Goal: Find specific page/section: Find specific page/section

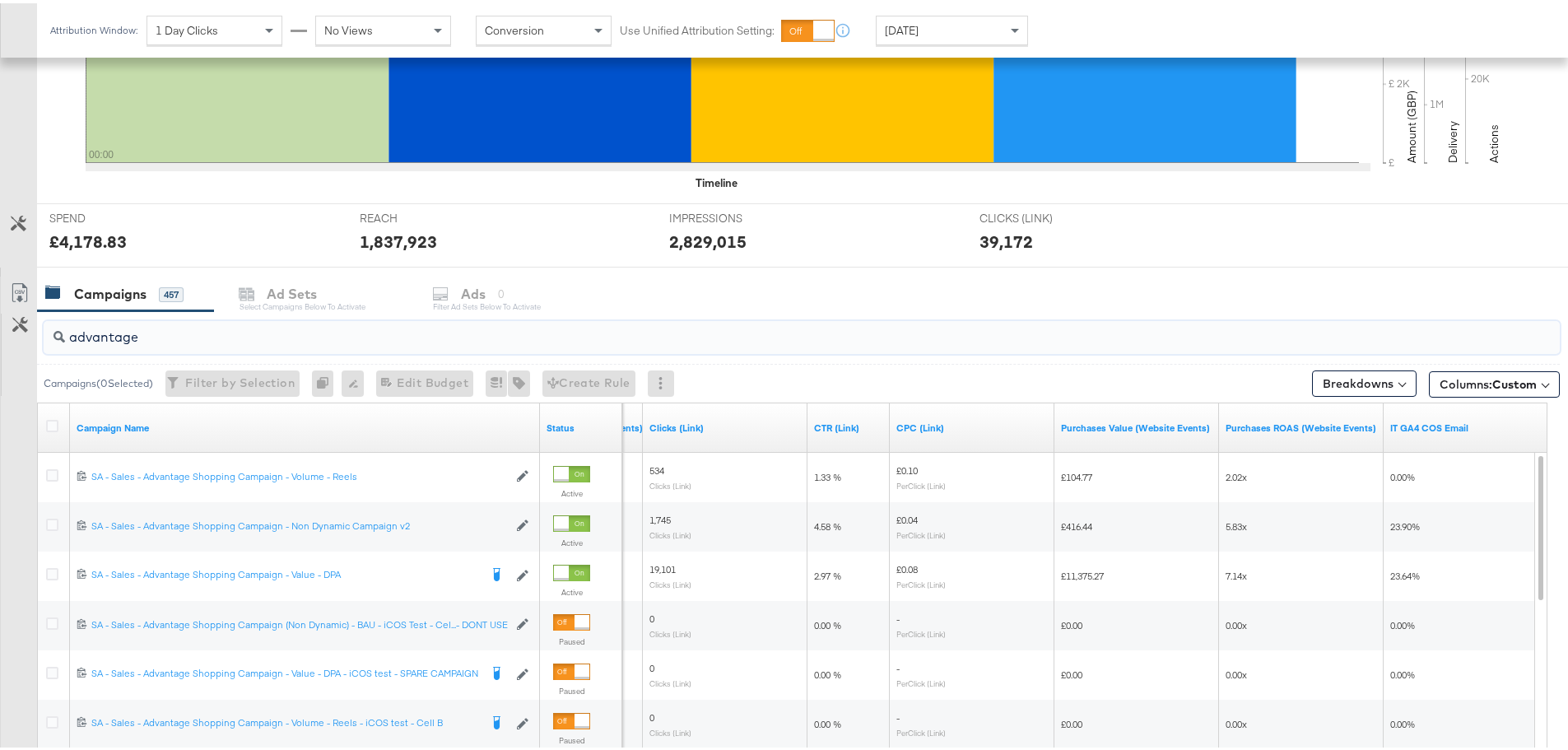
scroll to position [576, 0]
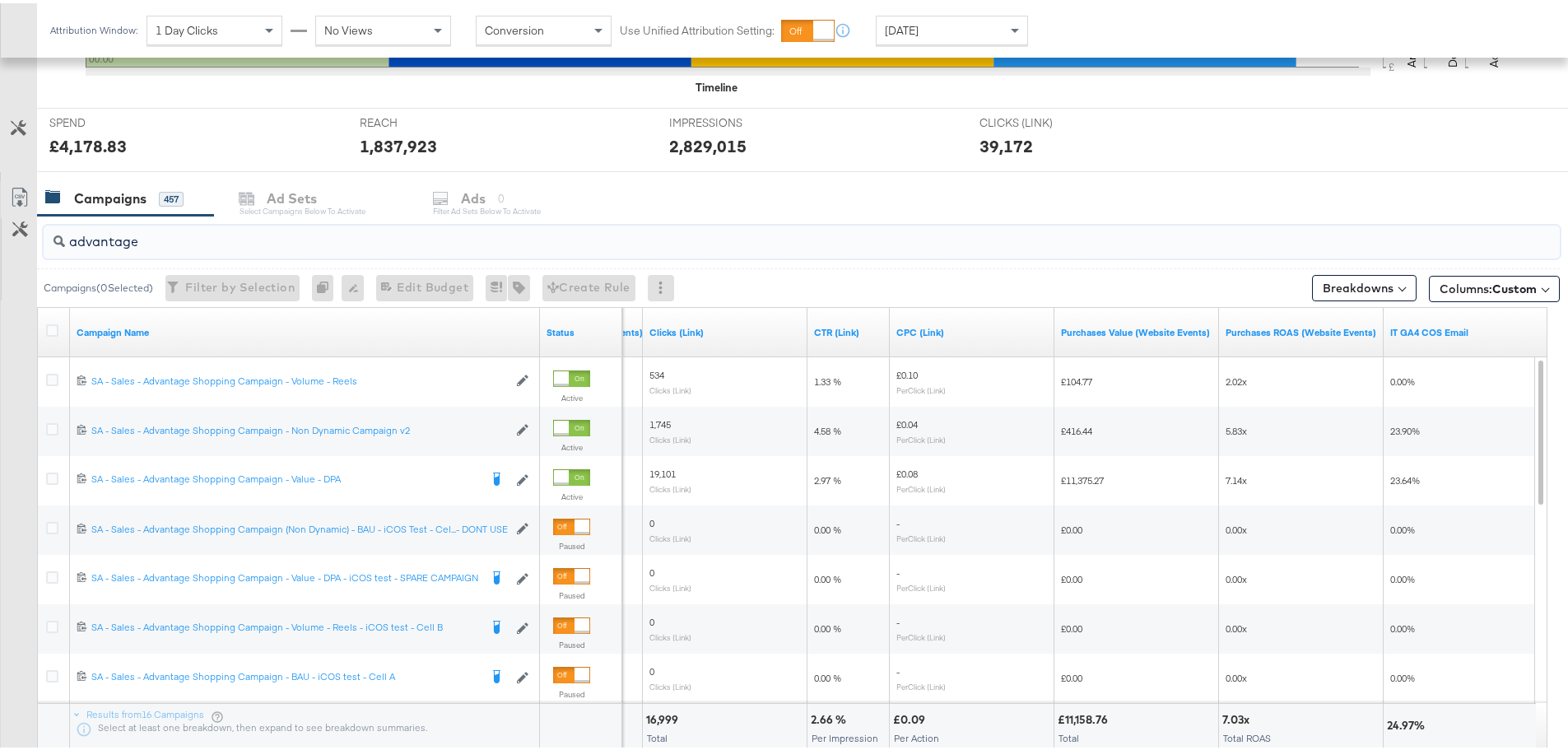
drag, startPoint x: 196, startPoint y: 239, endPoint x: -53, endPoint y: 254, distance: 249.5
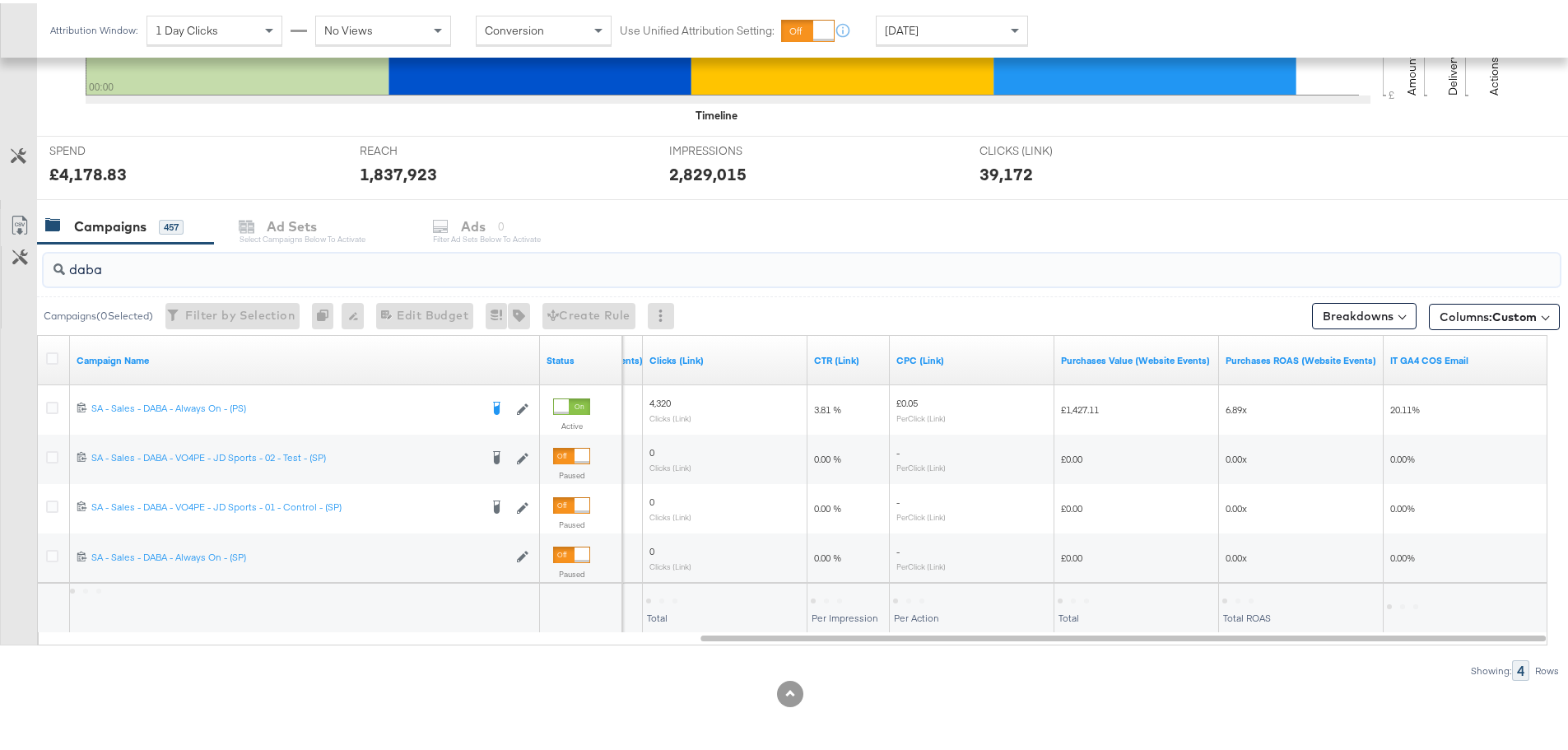
scroll to position [548, 0]
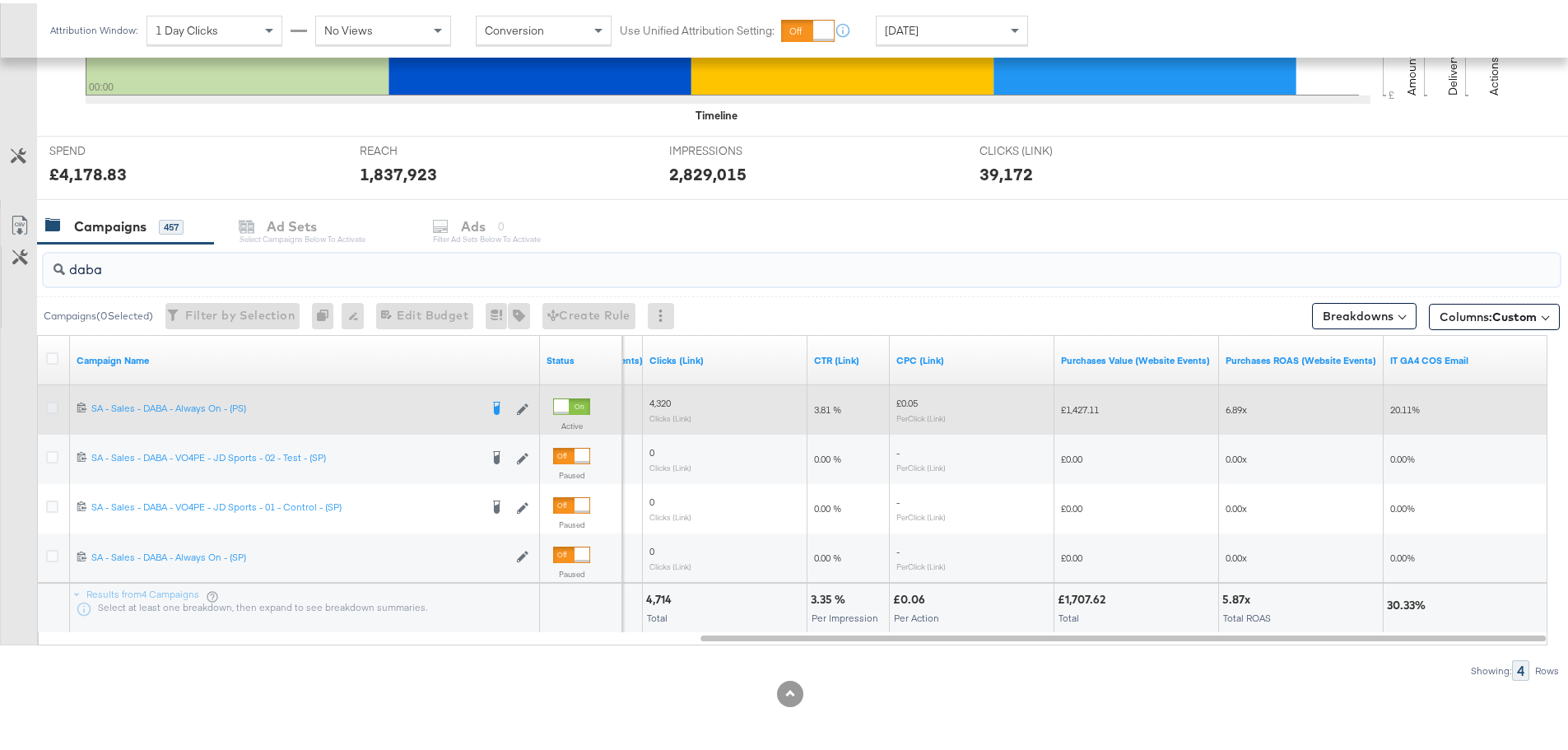
type input "daba"
click at [49, 404] on icon at bounding box center [53, 404] width 12 height 12
click at [0, 0] on input "checkbox" at bounding box center [0, 0] width 0 height 0
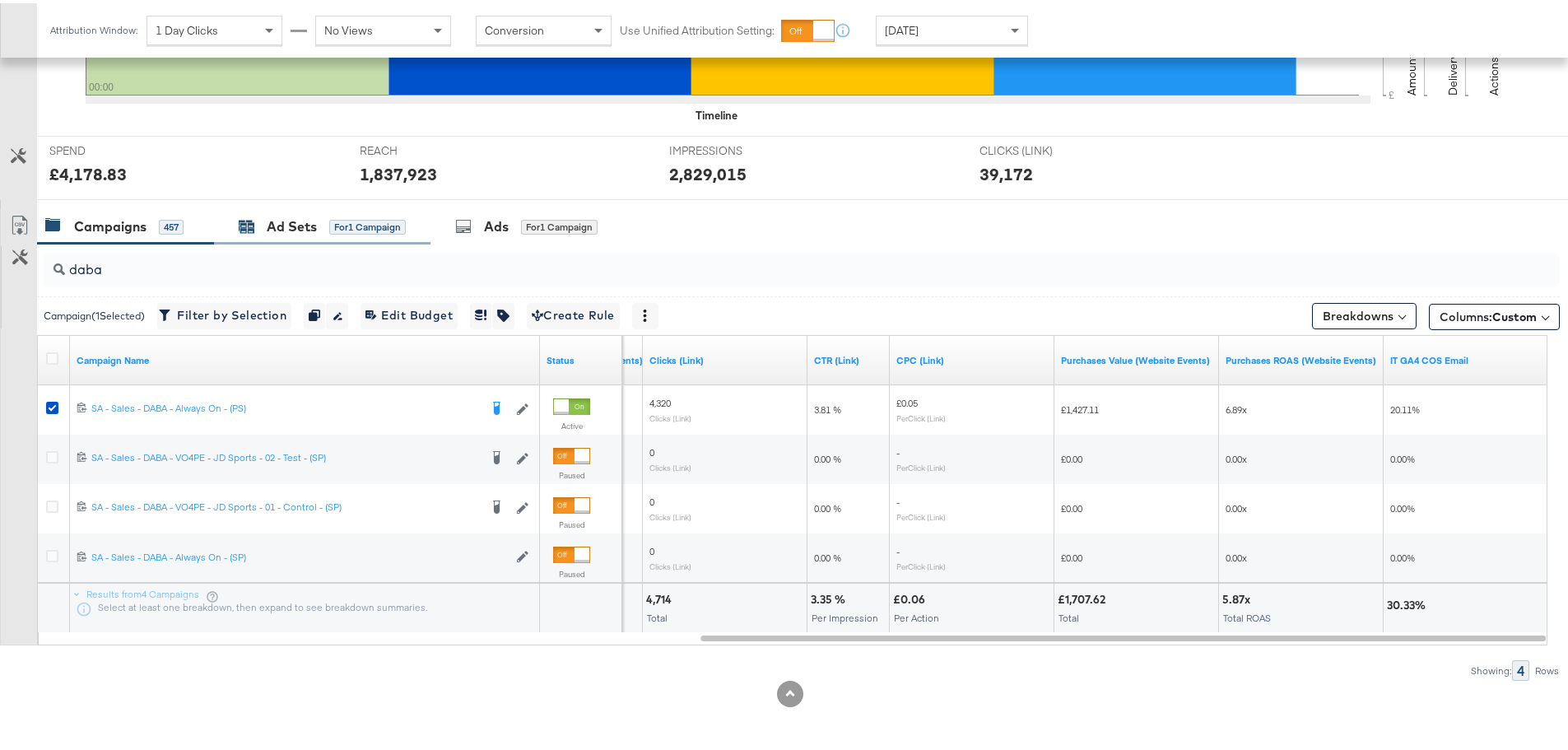
click at [312, 230] on div "Ad Sets" at bounding box center [291, 224] width 50 height 19
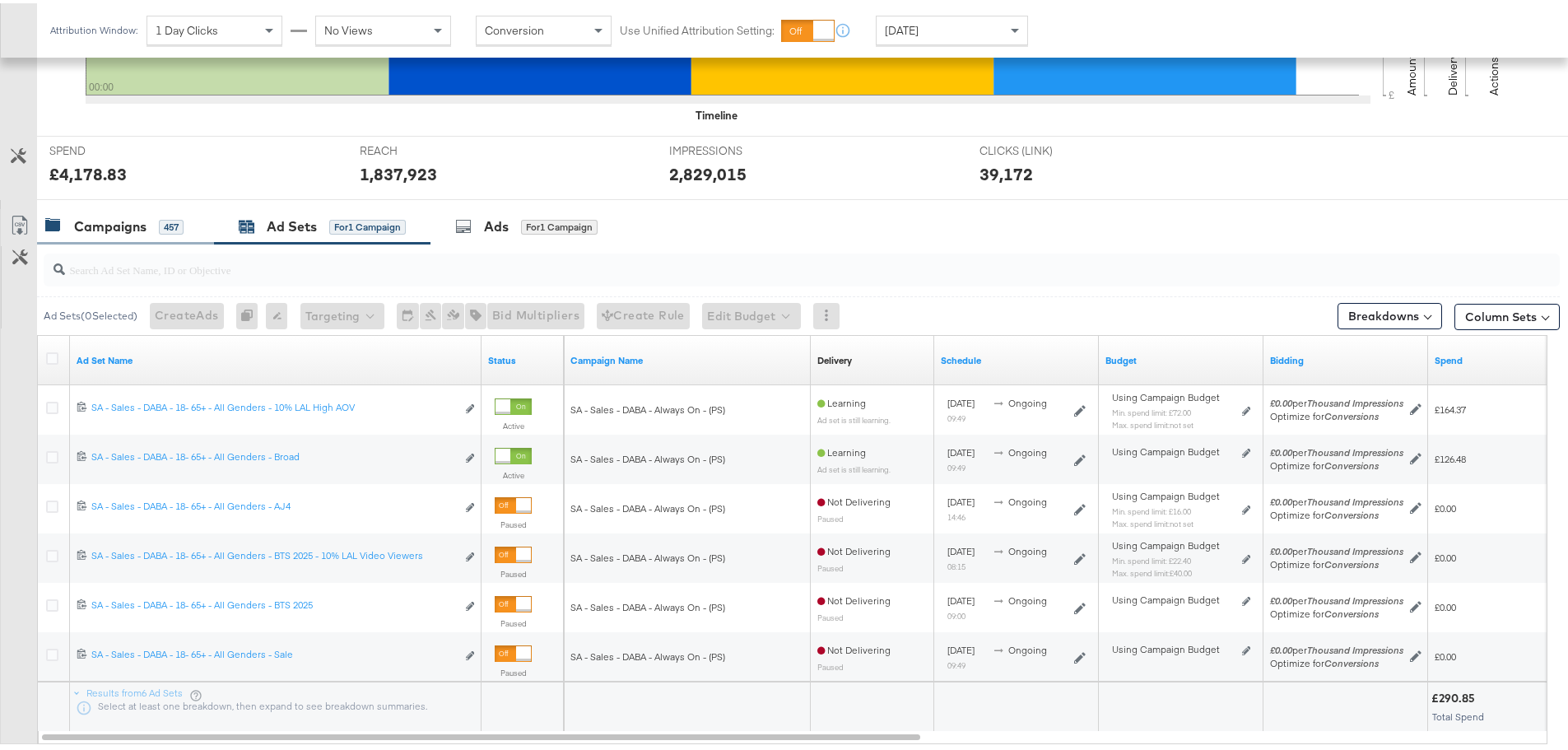
click at [101, 218] on div "Campaigns" at bounding box center [110, 224] width 73 height 19
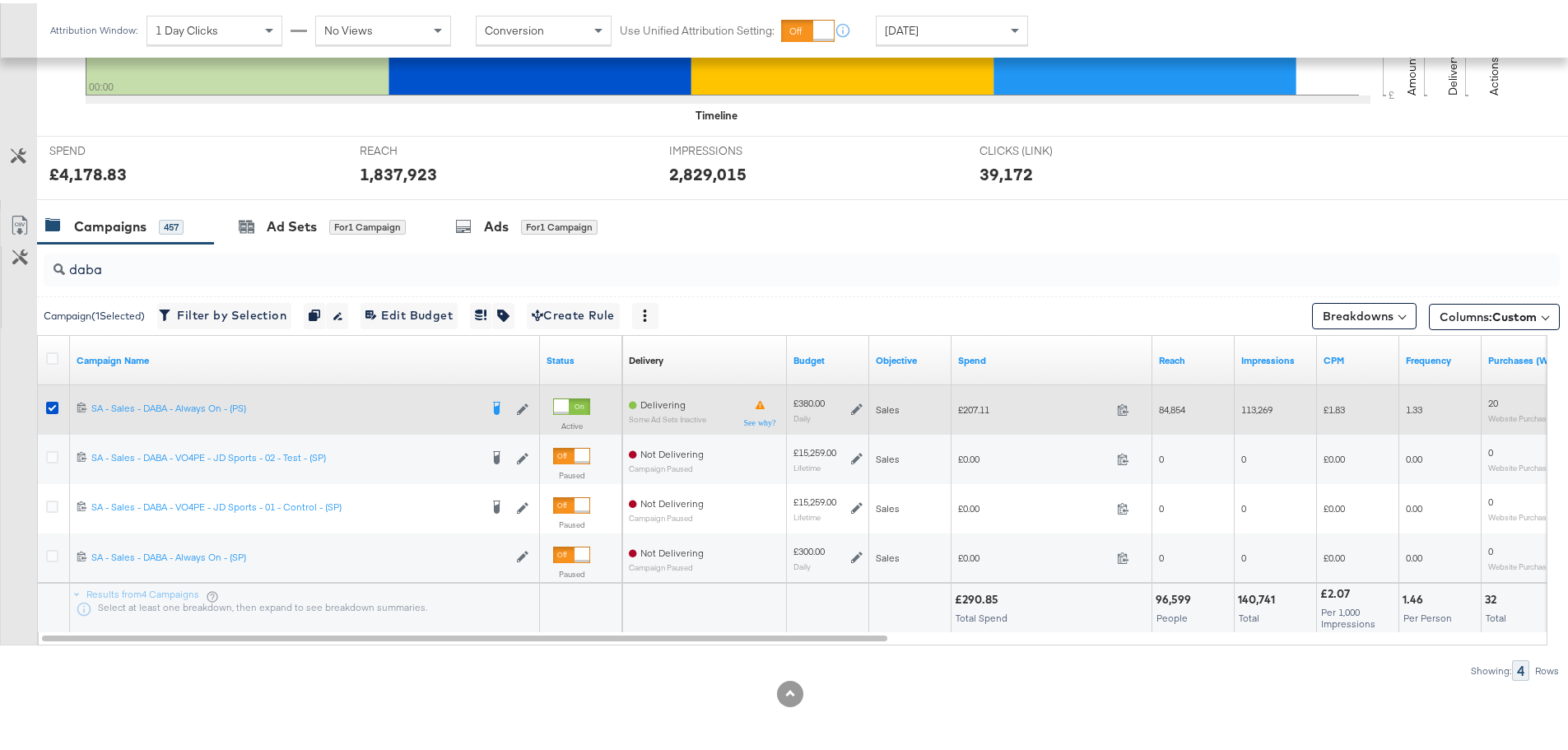
click at [53, 396] on div at bounding box center [54, 407] width 31 height 30
click at [49, 406] on icon at bounding box center [53, 404] width 12 height 12
click at [0, 0] on input "checkbox" at bounding box center [0, 0] width 0 height 0
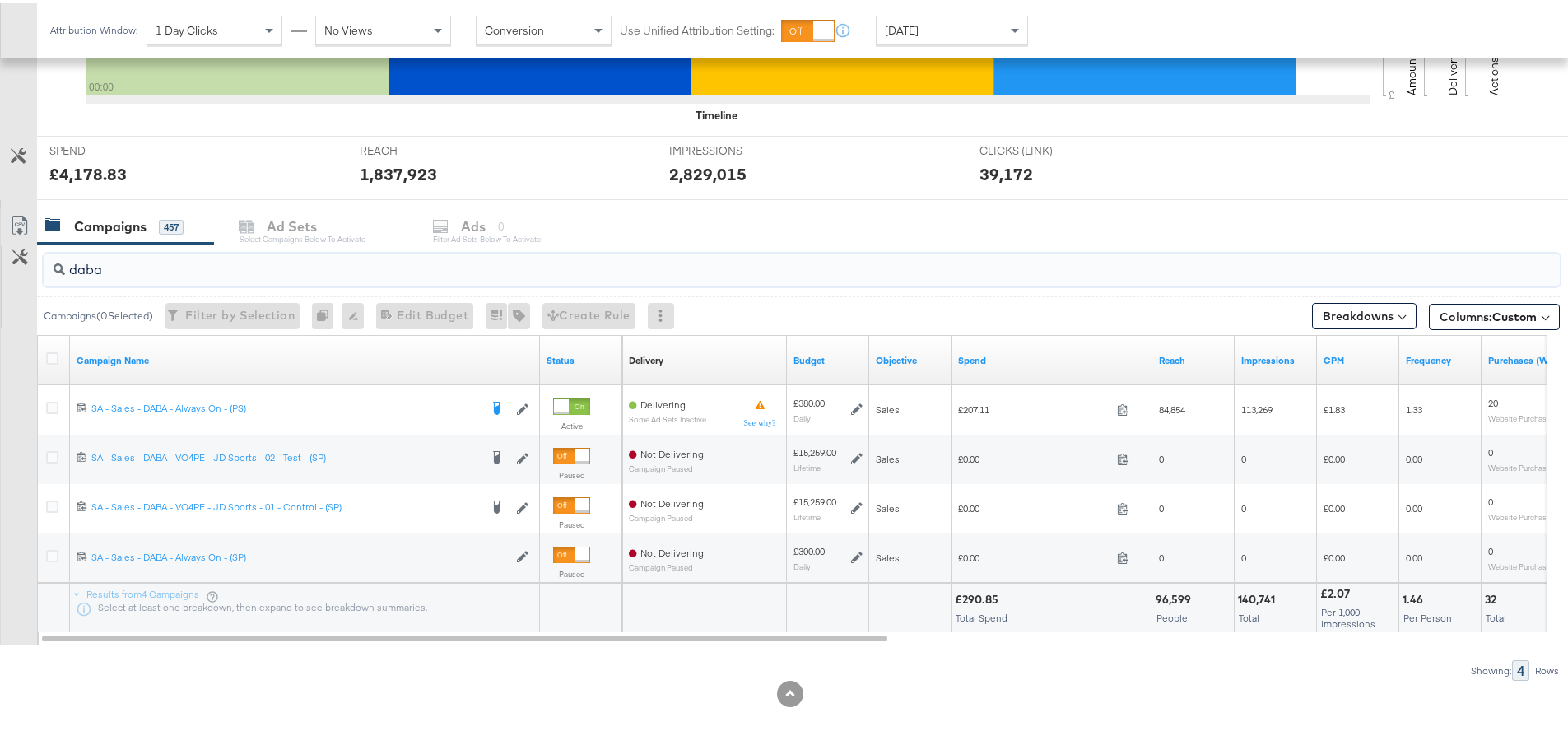
drag, startPoint x: 142, startPoint y: 255, endPoint x: -39, endPoint y: 275, distance: 182.1
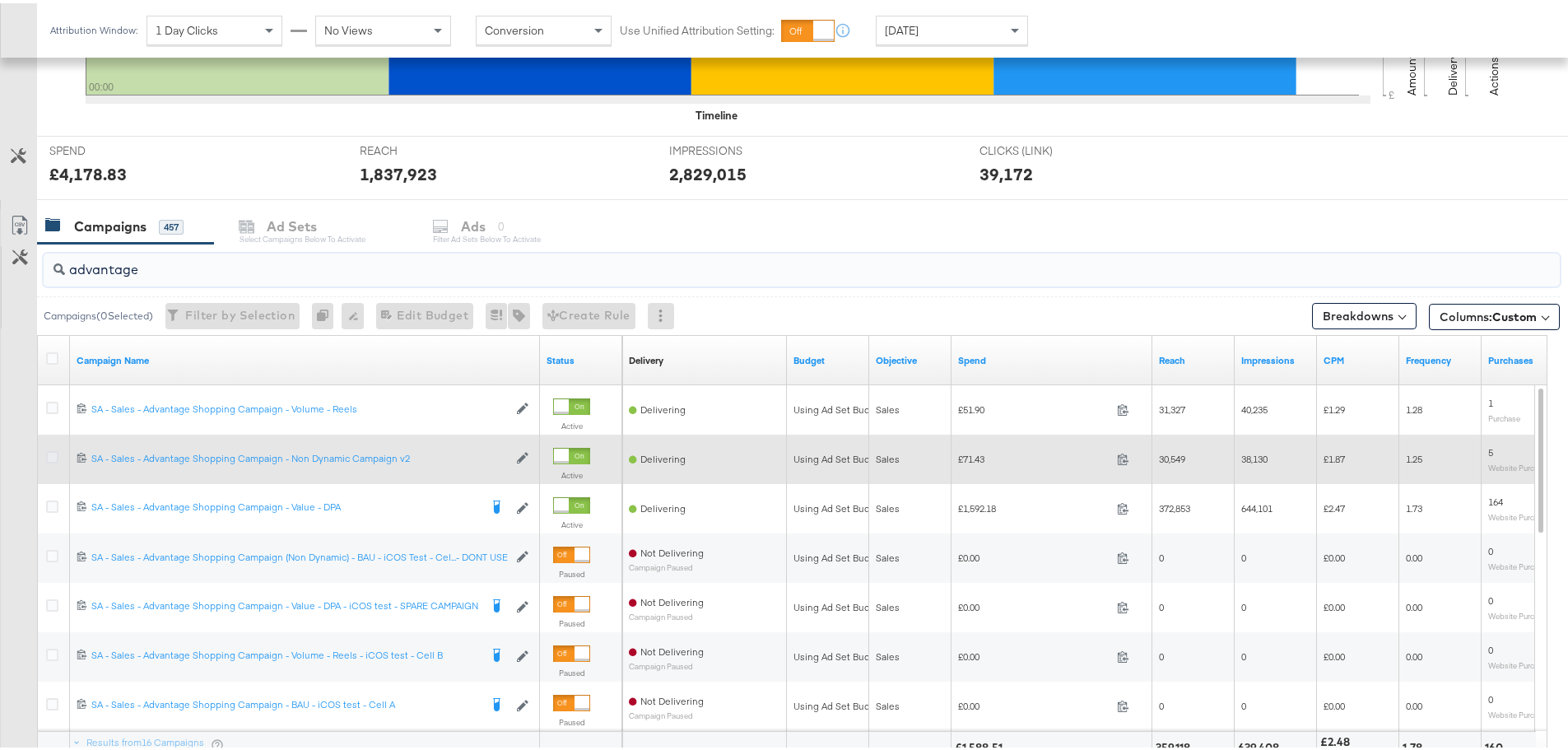
type input "advantage"
click at [53, 454] on icon at bounding box center [53, 454] width 12 height 12
click at [0, 0] on input "checkbox" at bounding box center [0, 0] width 0 height 0
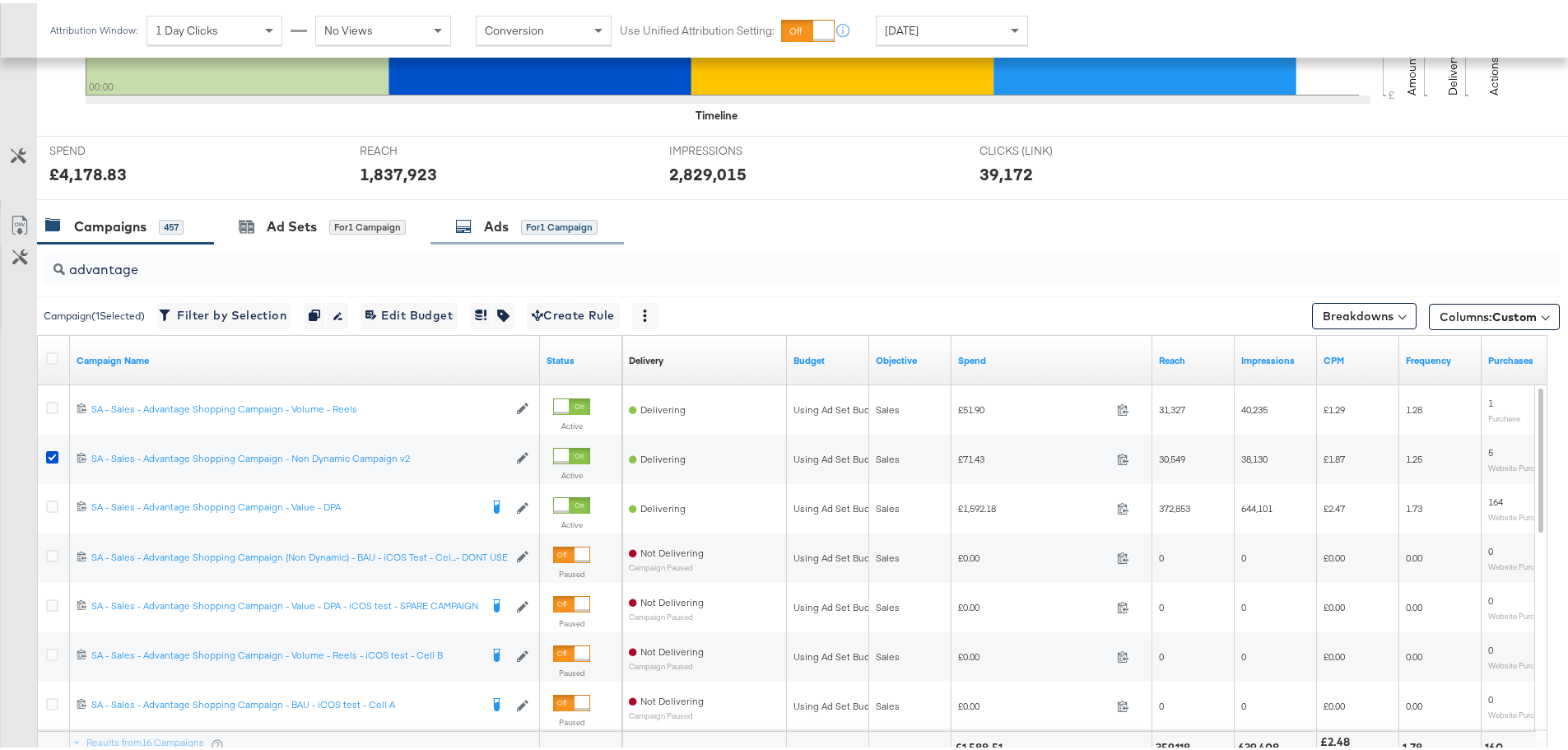
click at [481, 216] on div "Ads for 1 Campaign" at bounding box center [526, 224] width 142 height 19
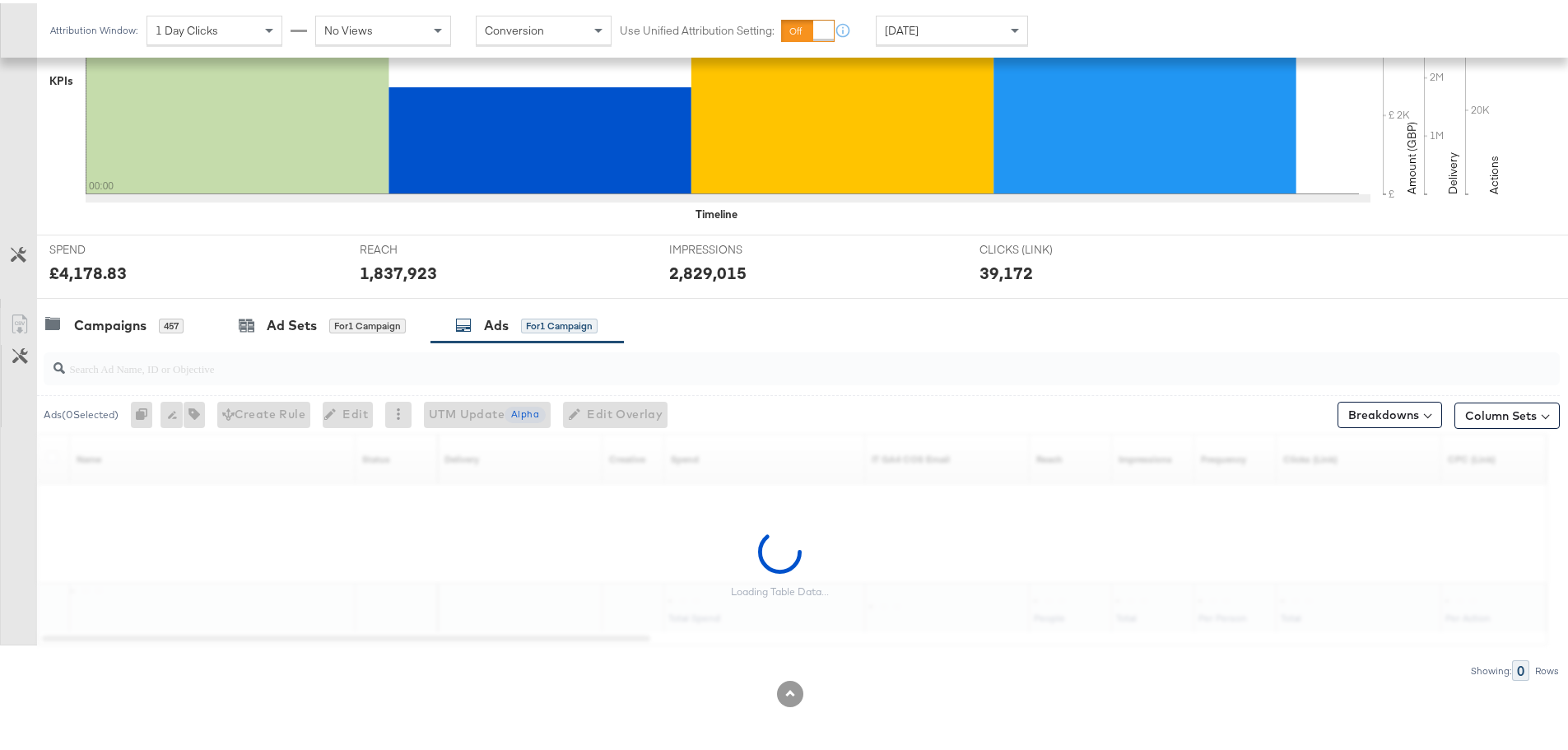
scroll to position [499, 0]
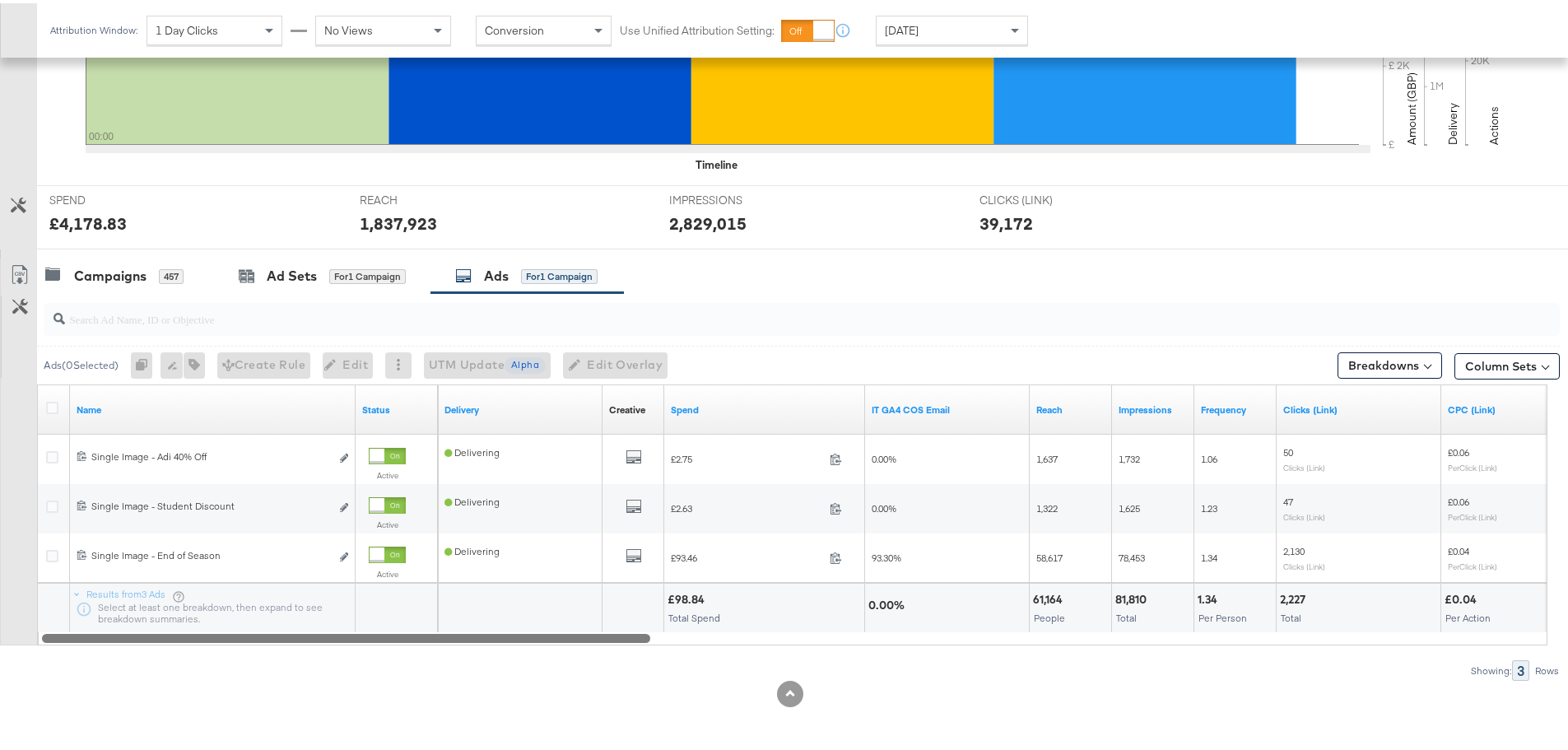
drag, startPoint x: 514, startPoint y: 638, endPoint x: 417, endPoint y: 667, distance: 101.2
click at [417, 667] on div "Ads ( 0 Selected) 0 Rename 0 ads Tags for 0 campaigns Create Rule Edit 0 ads Ed…" at bounding box center [780, 483] width 1560 height 388
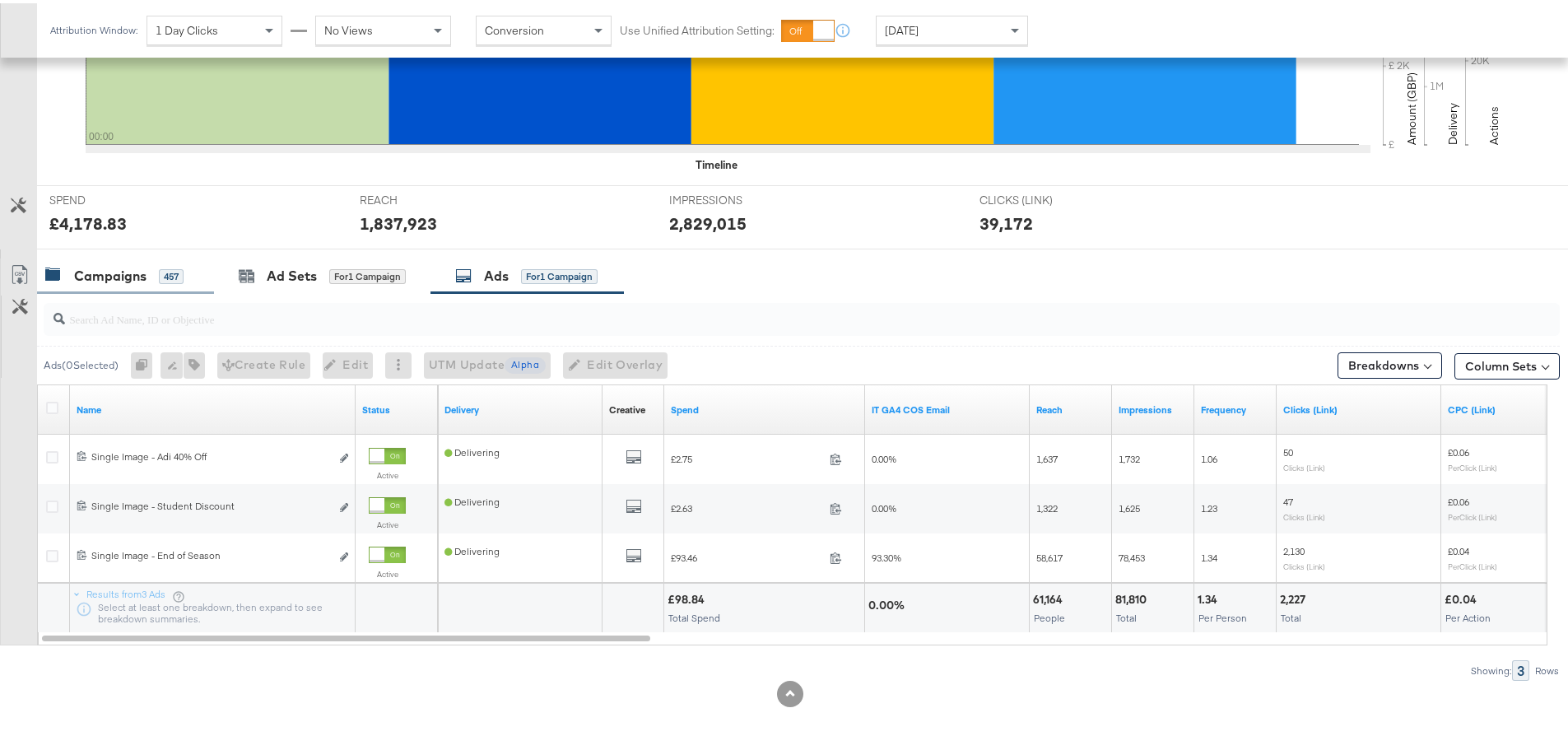
click at [114, 275] on div "Campaigns" at bounding box center [110, 273] width 73 height 19
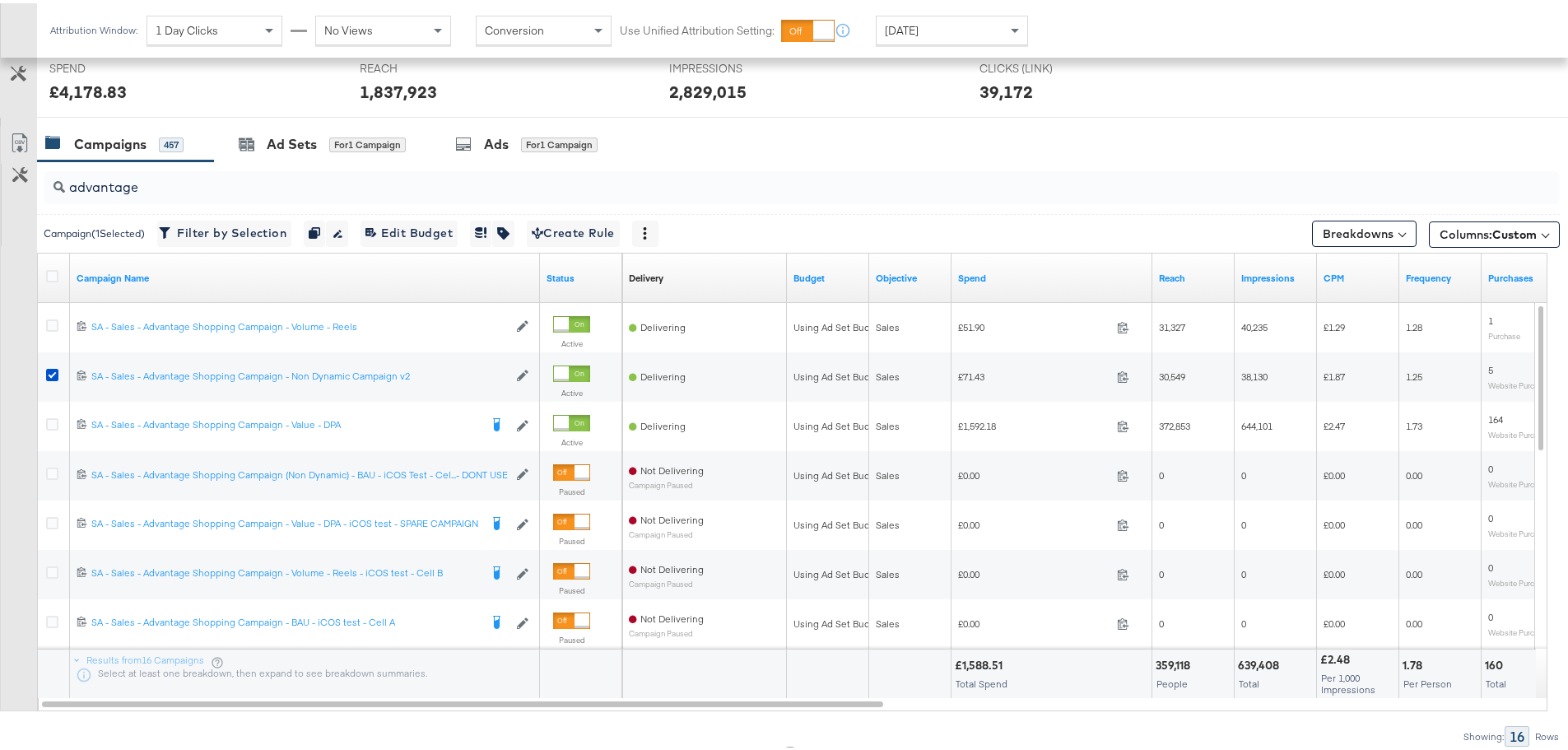
scroll to position [696, 0]
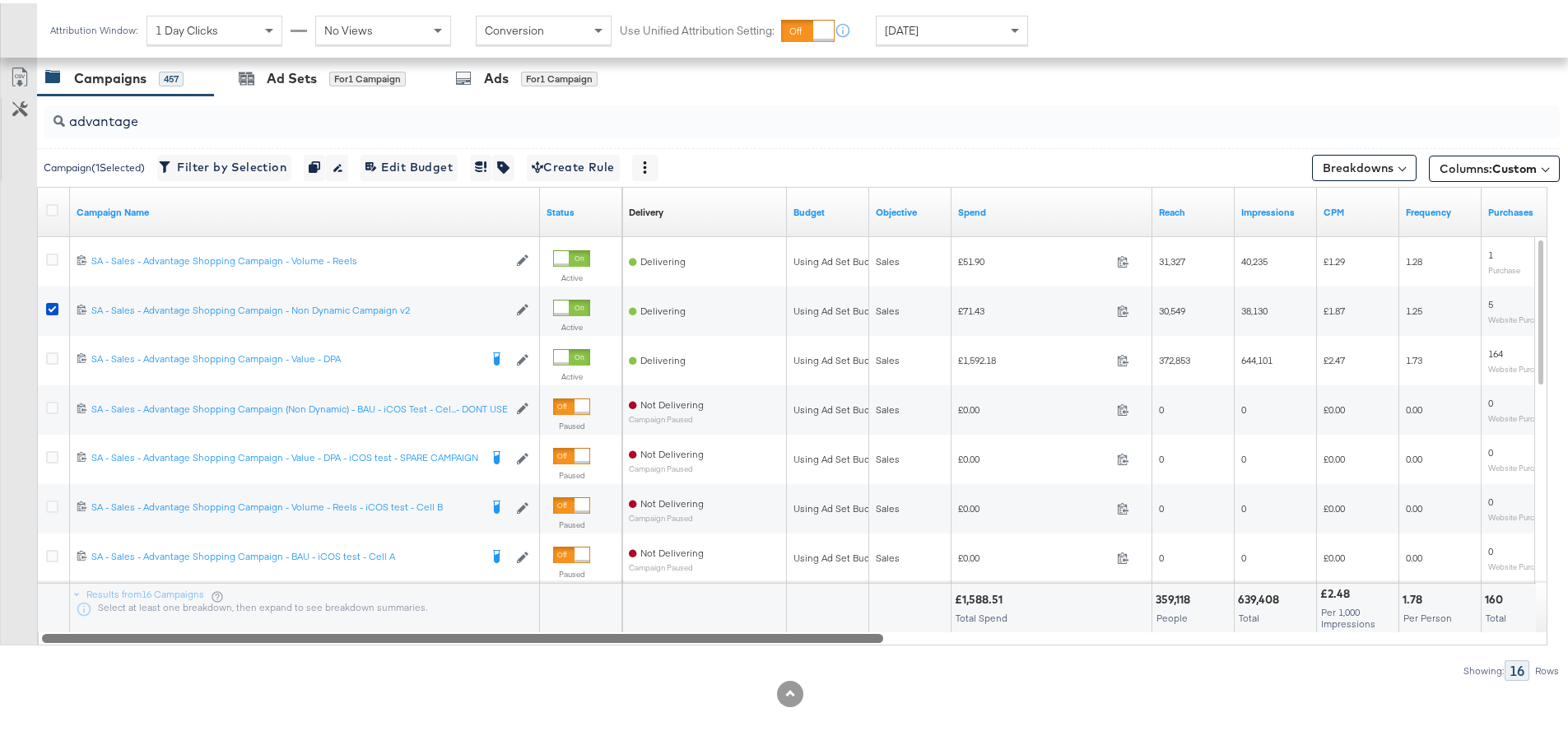
drag, startPoint x: 692, startPoint y: 636, endPoint x: 531, endPoint y: 660, distance: 162.8
click at [531, 660] on div "advantage Campaign ( 1 Selected) Filter by Selection Filter 1 campaign Duplicat…" at bounding box center [780, 384] width 1560 height 585
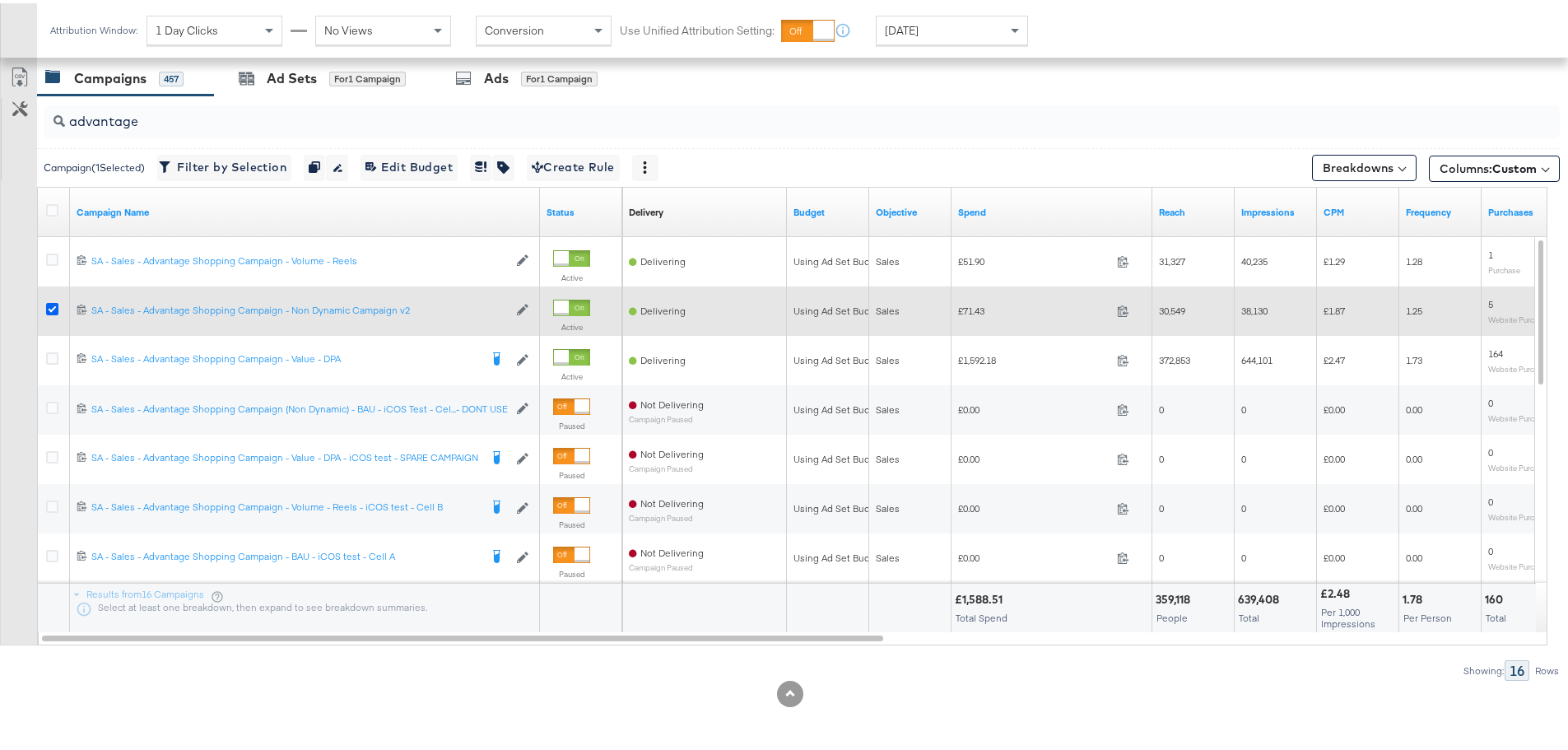
click at [54, 306] on icon at bounding box center [53, 306] width 12 height 12
click at [0, 0] on input "checkbox" at bounding box center [0, 0] width 0 height 0
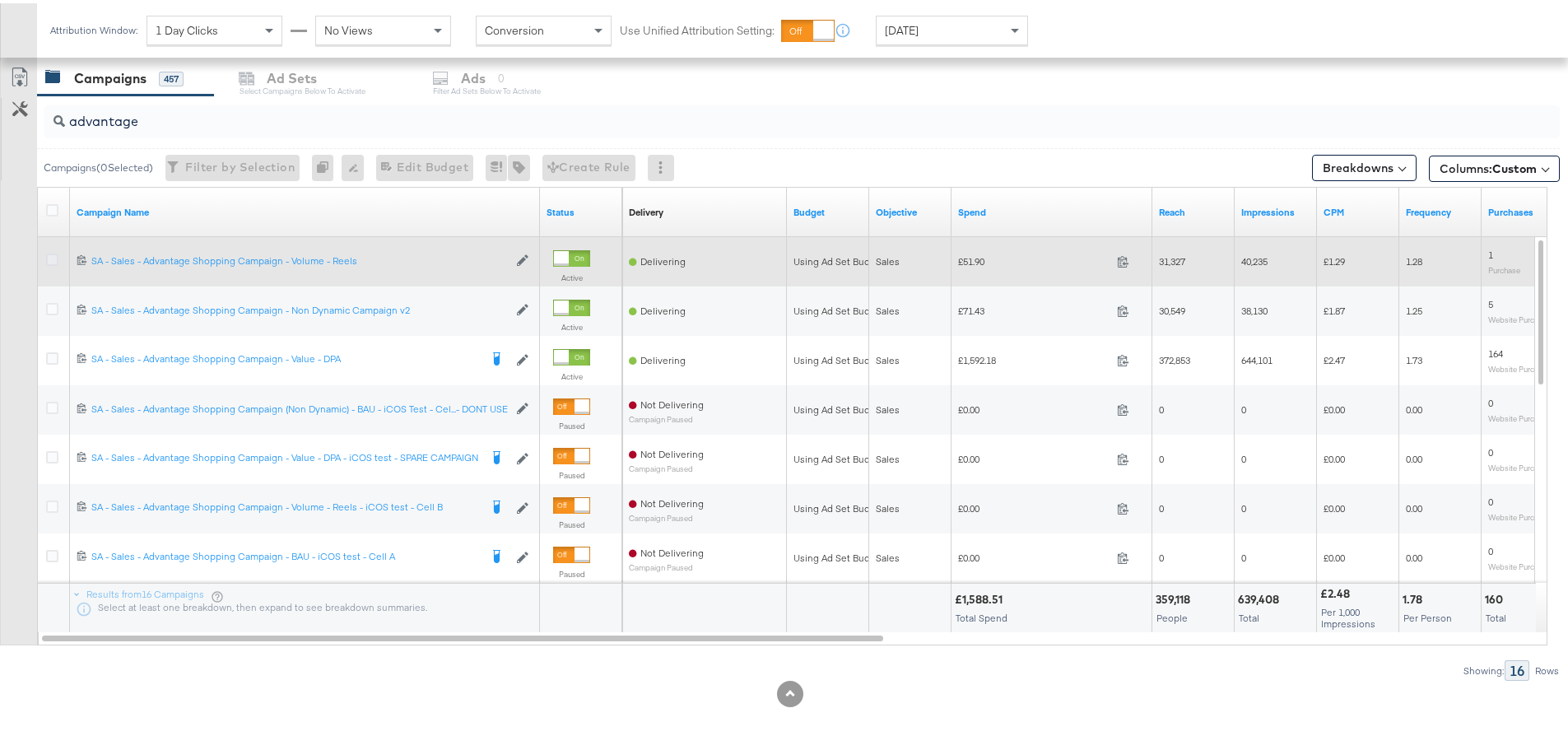
click at [58, 254] on icon at bounding box center [53, 256] width 12 height 12
click at [0, 0] on input "checkbox" at bounding box center [0, 0] width 0 height 0
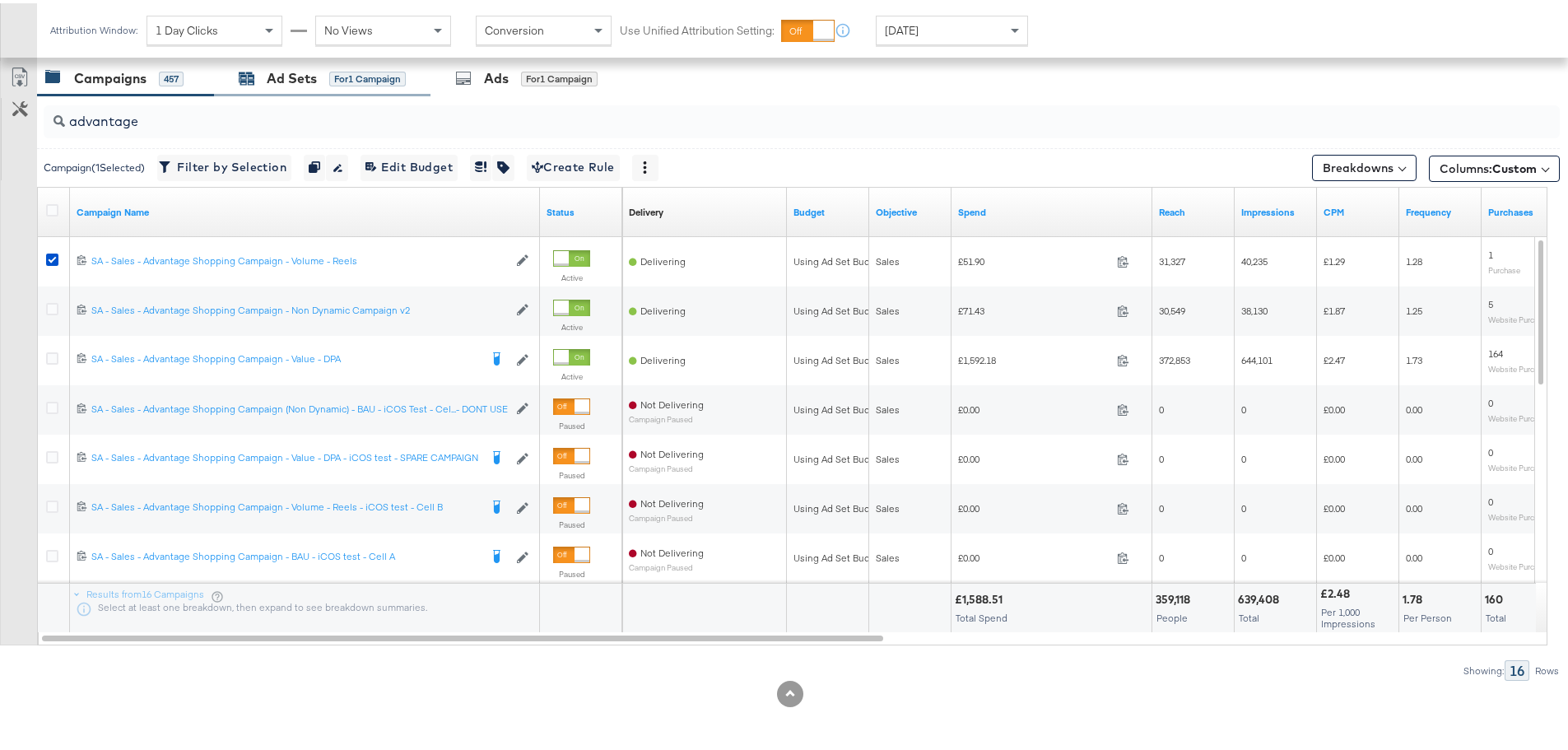
click at [303, 80] on div "Ad Sets" at bounding box center [291, 75] width 50 height 19
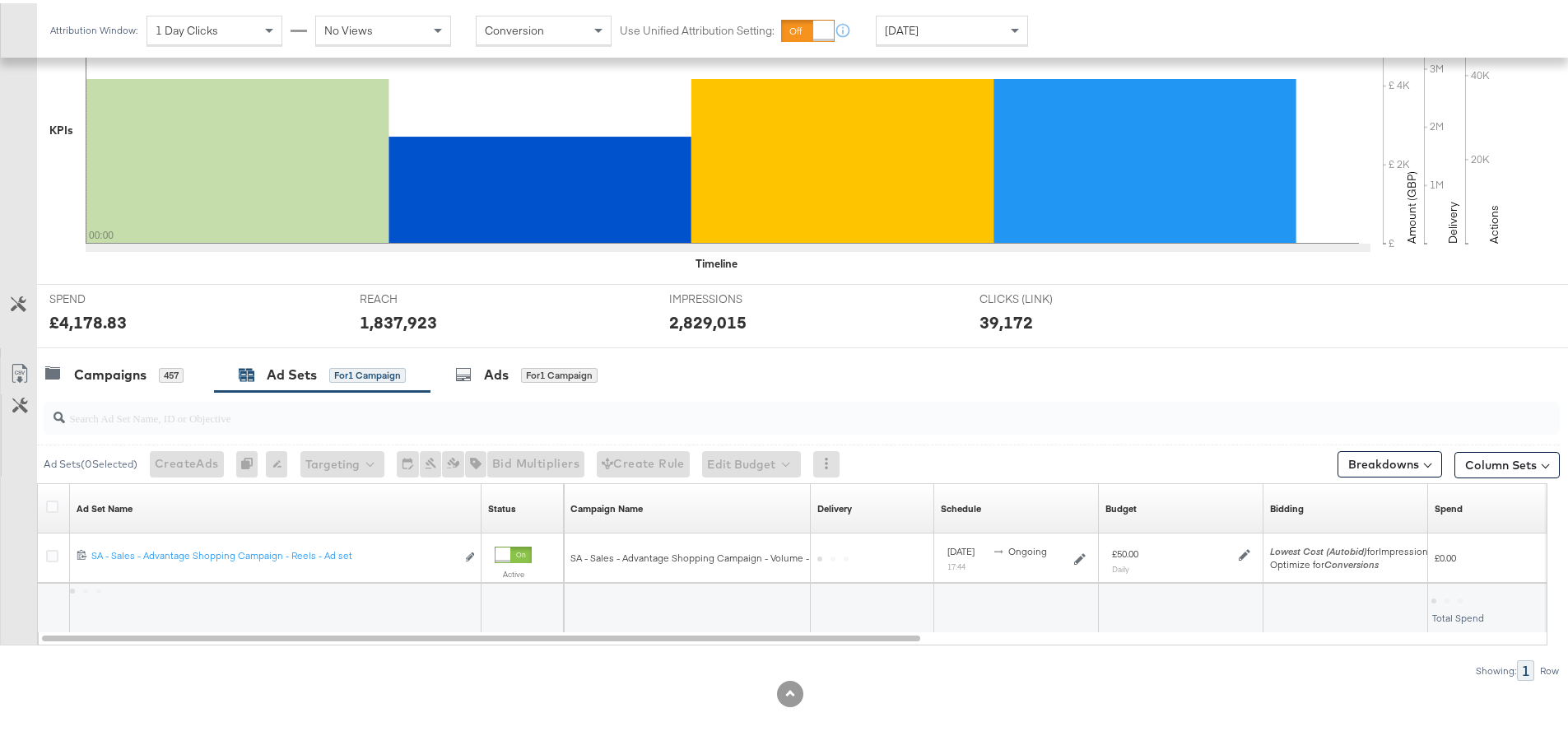
scroll to position [400, 0]
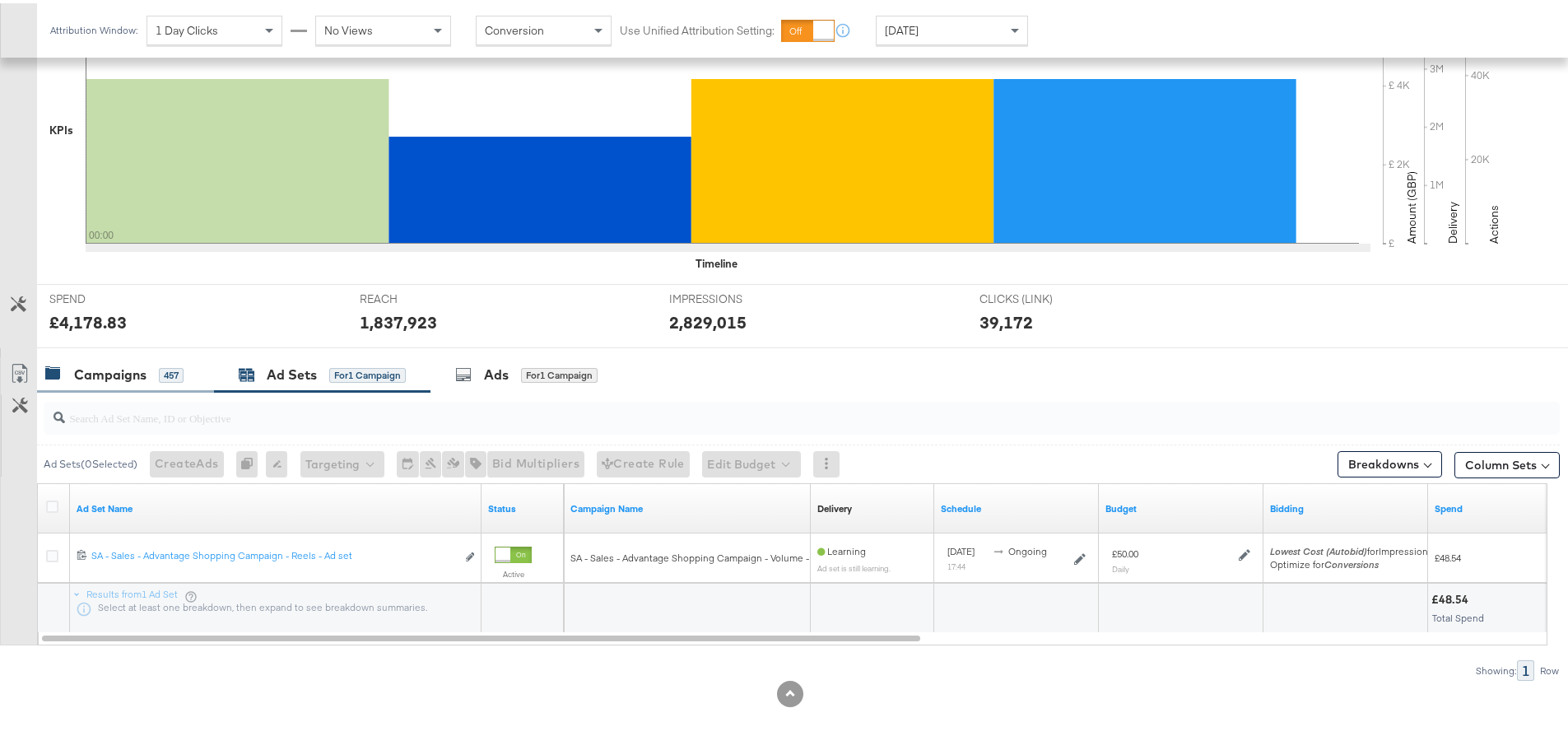
click at [110, 373] on div "Campaigns" at bounding box center [110, 372] width 73 height 19
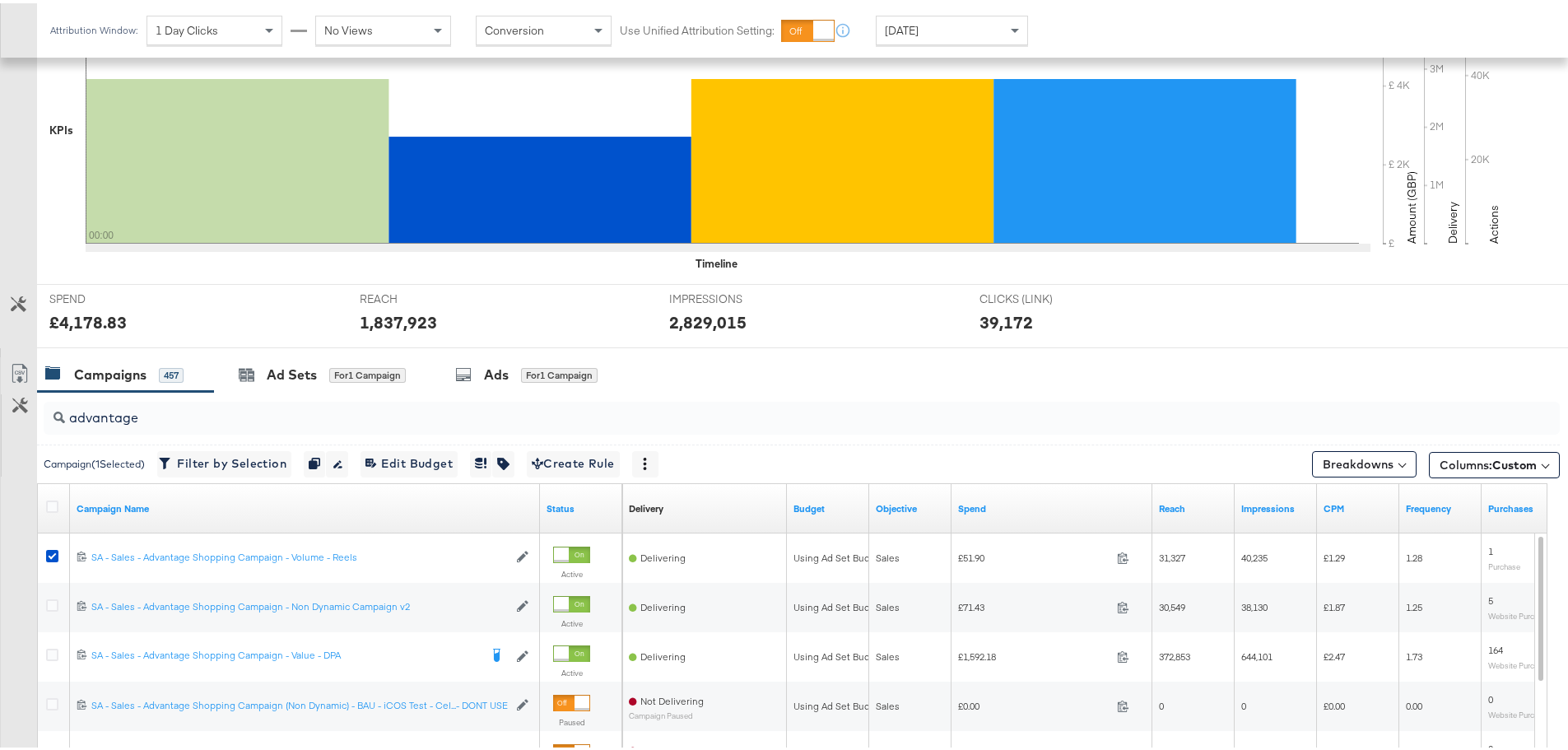
scroll to position [696, 0]
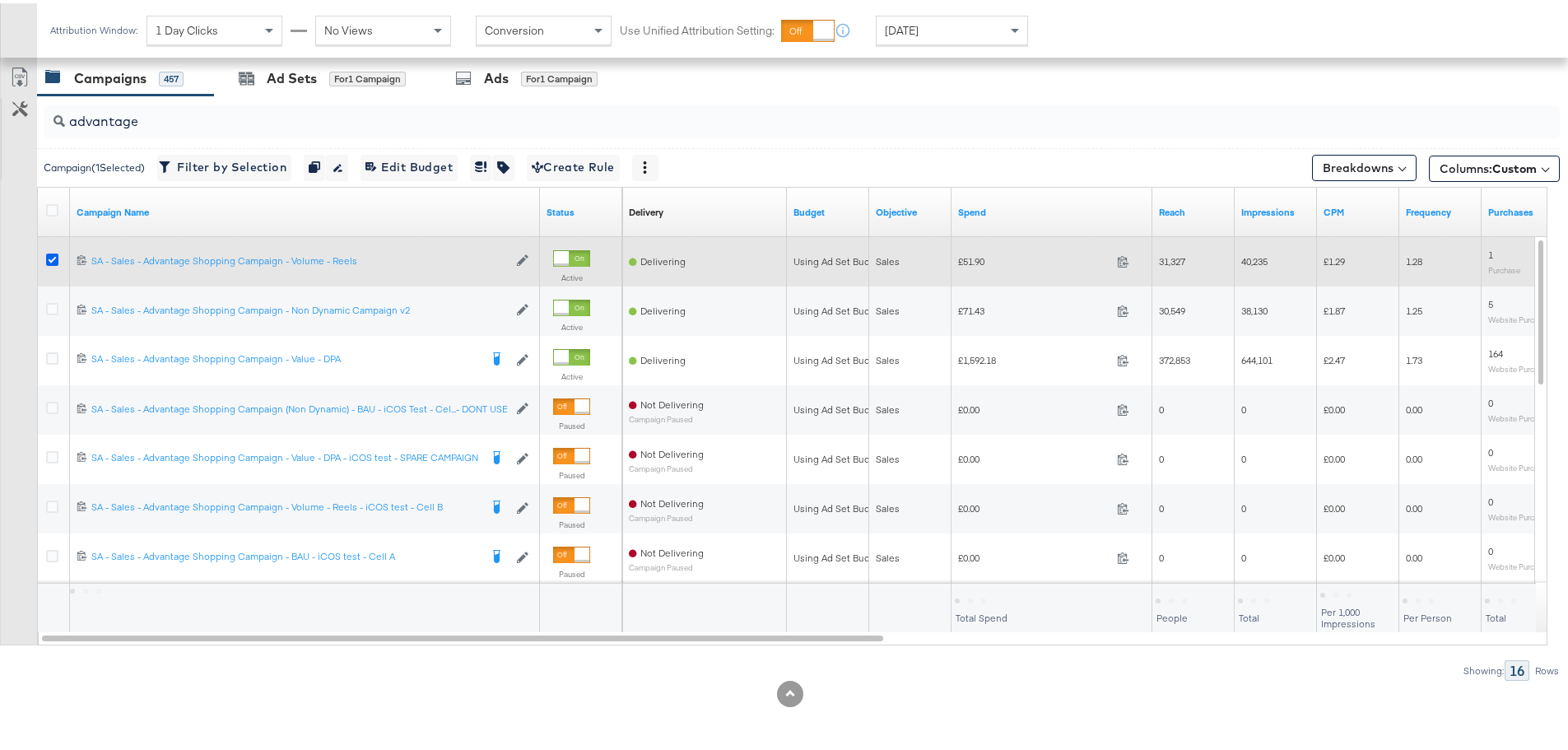
click at [57, 257] on icon at bounding box center [53, 256] width 12 height 12
click at [0, 0] on input "checkbox" at bounding box center [0, 0] width 0 height 0
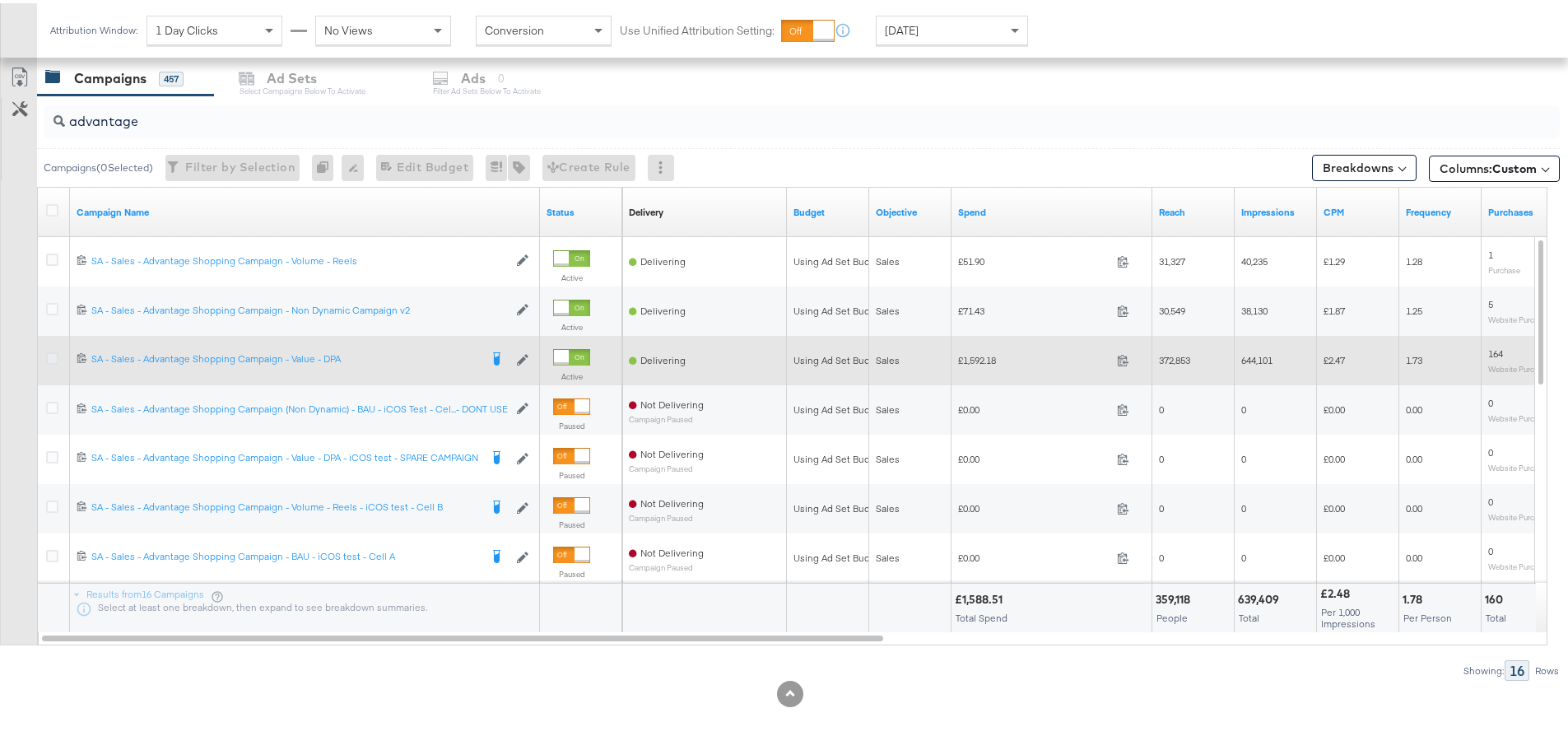
click at [53, 354] on icon at bounding box center [53, 355] width 12 height 12
click at [0, 0] on input "checkbox" at bounding box center [0, 0] width 0 height 0
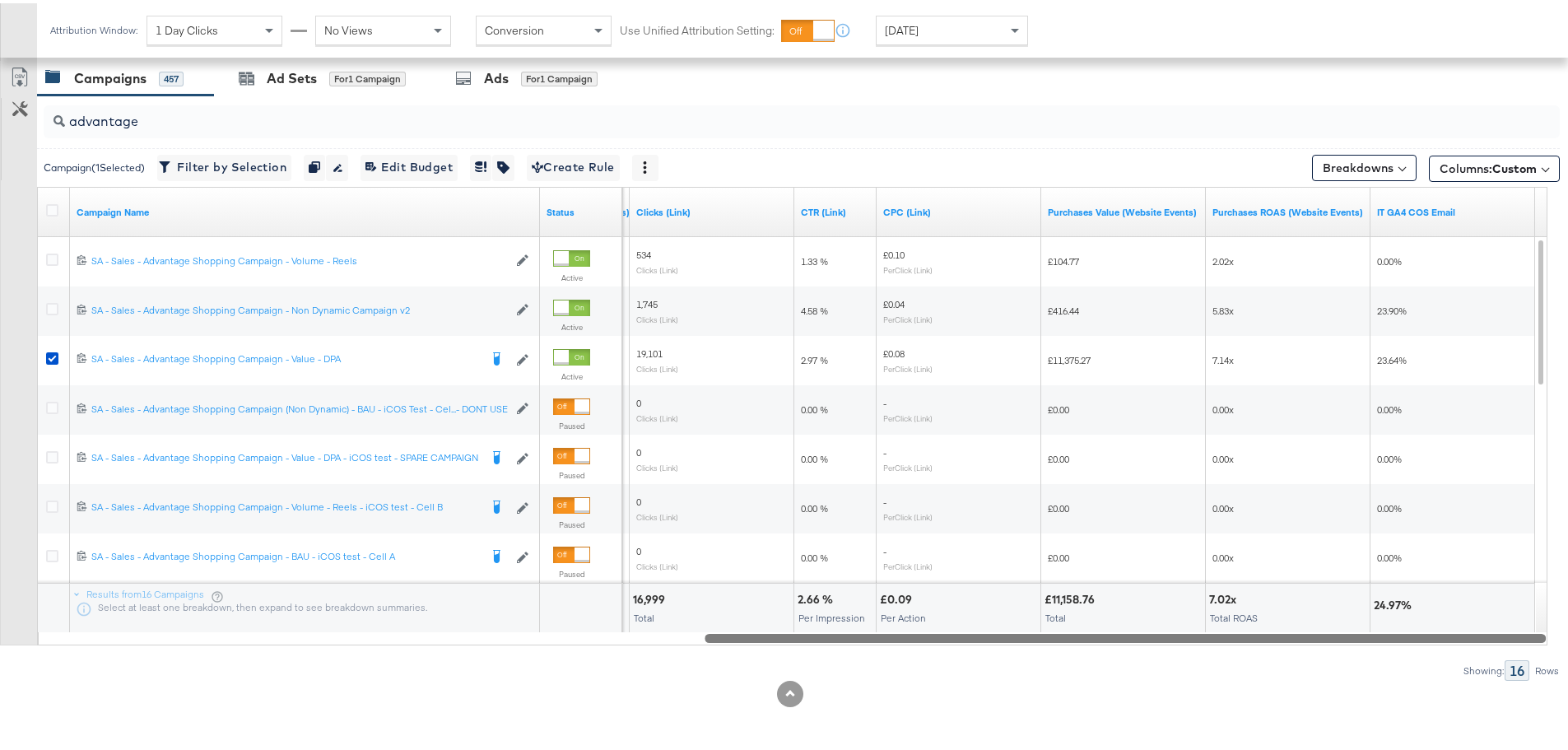
drag, startPoint x: 313, startPoint y: 633, endPoint x: 1222, endPoint y: 651, distance: 909.2
click at [1222, 651] on div "advantage Campaign ( 1 Selected) Filter by Selection Filter 1 campaign Duplicat…" at bounding box center [780, 384] width 1560 height 585
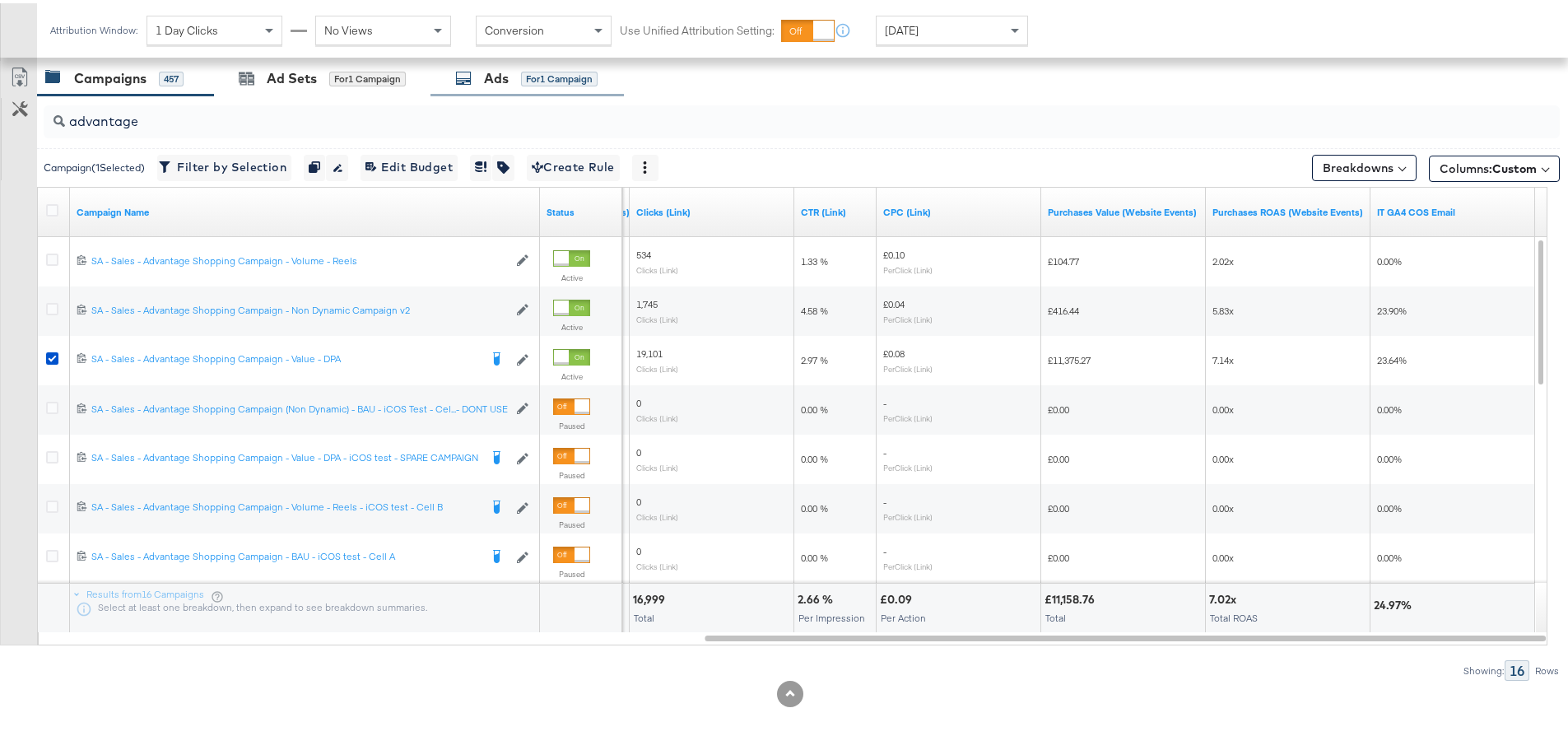
click at [490, 66] on div "Ads" at bounding box center [496, 75] width 25 height 19
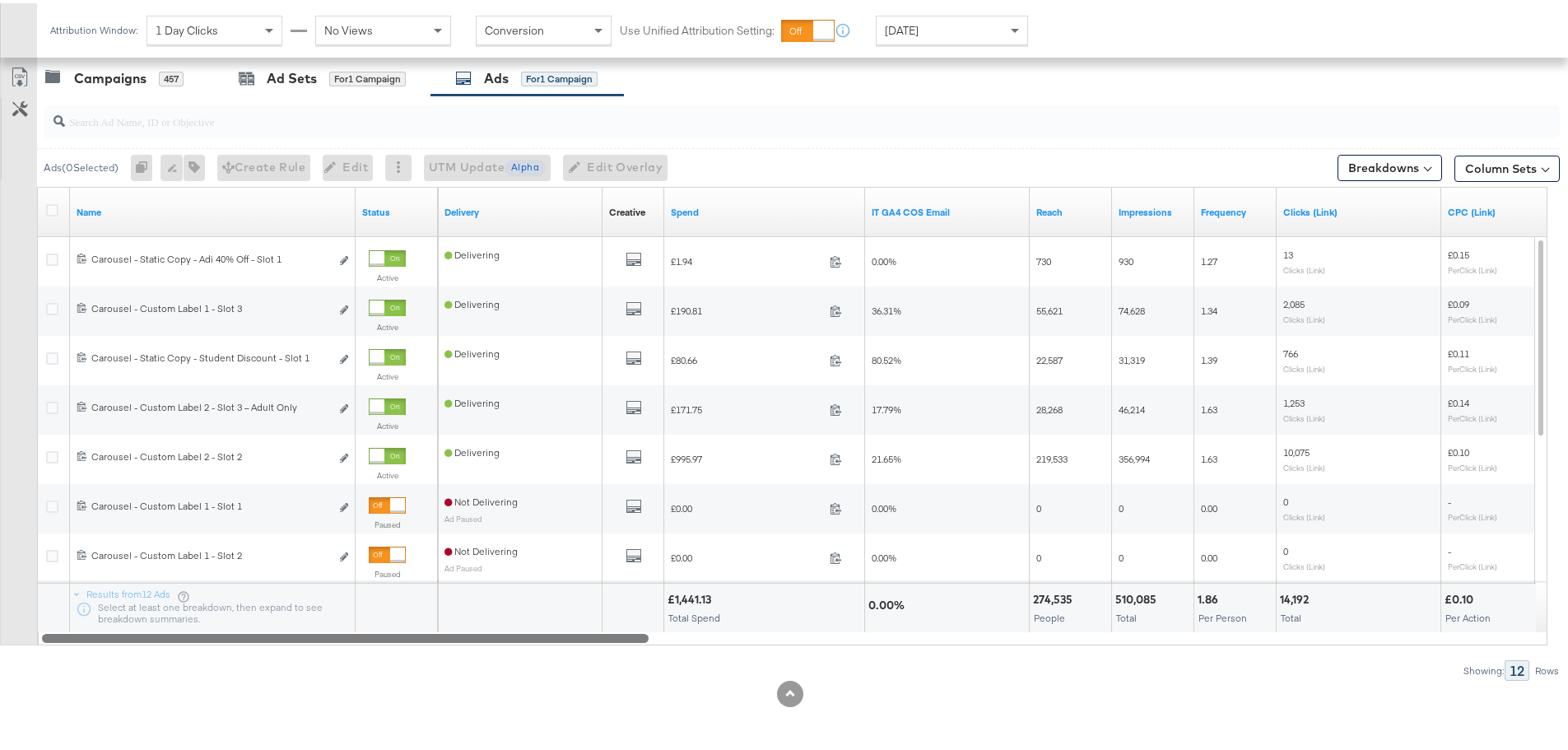
drag, startPoint x: 444, startPoint y: 634, endPoint x: 396, endPoint y: 647, distance: 49.7
click at [396, 647] on div "Ads ( 0 Selected) 0 Rename 0 ads Tags for 0 campaigns Create Rule Edit 0 ads Ed…" at bounding box center [780, 384] width 1560 height 585
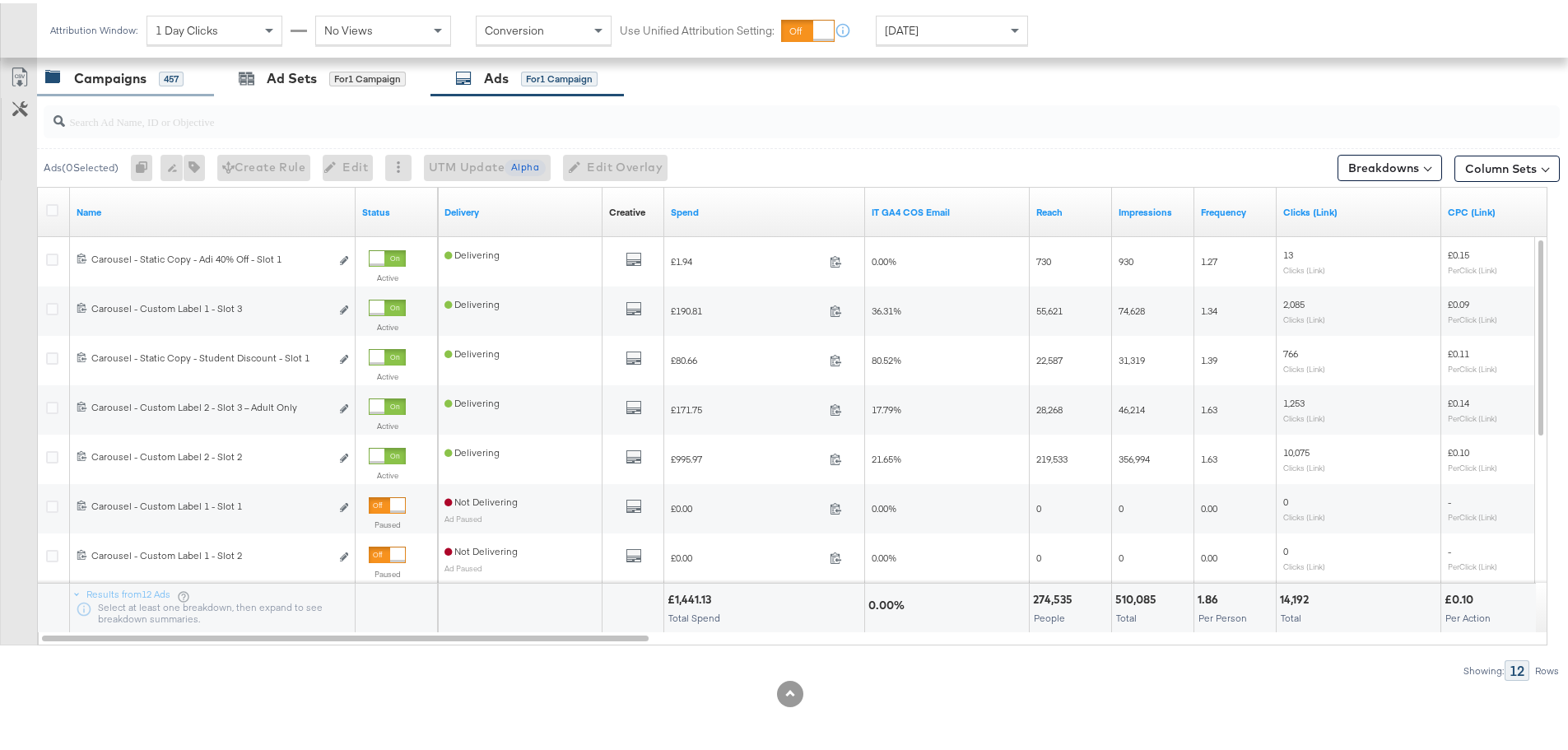
click at [82, 75] on div "Campaigns" at bounding box center [110, 75] width 73 height 19
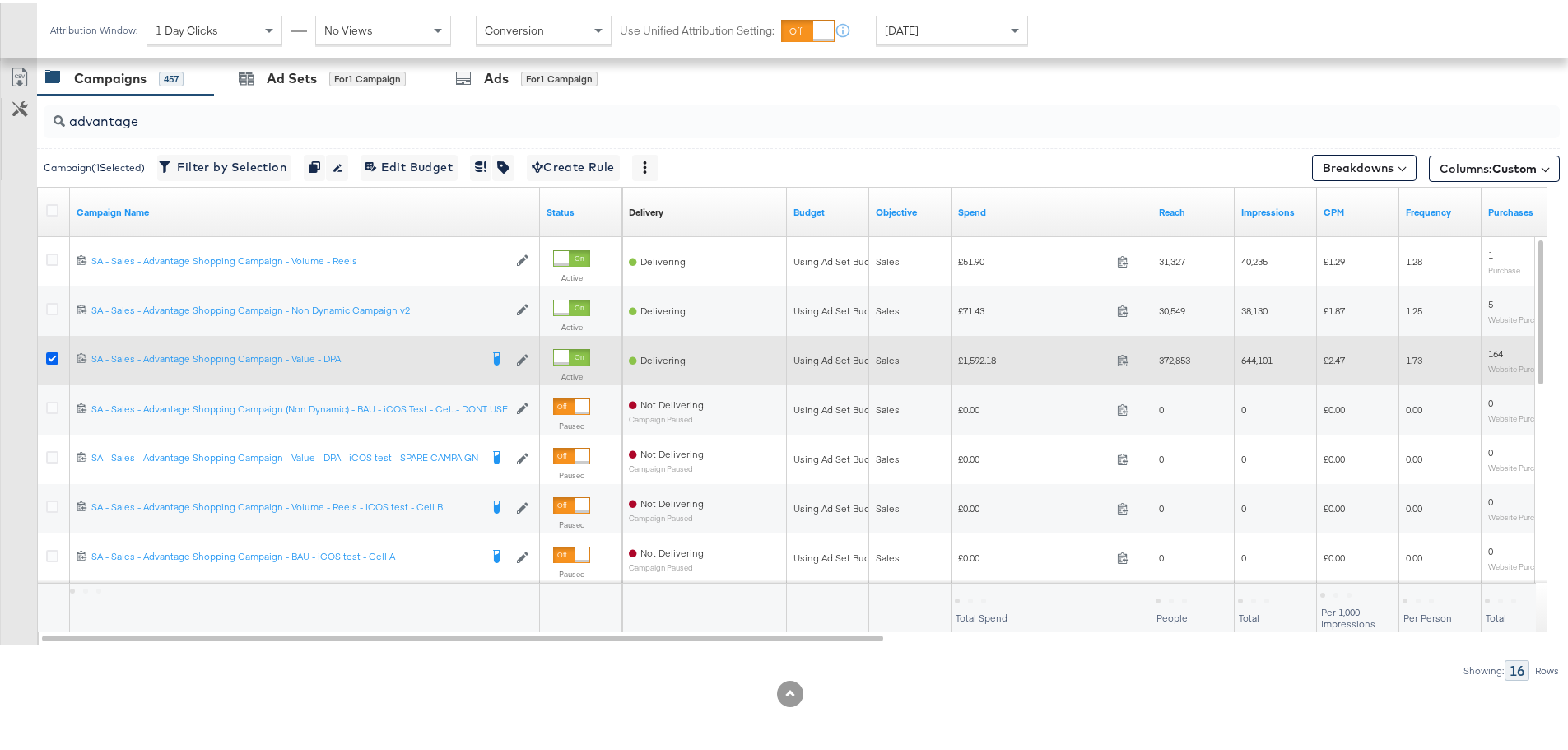
click at [49, 354] on icon at bounding box center [53, 355] width 12 height 12
click at [0, 0] on input "checkbox" at bounding box center [0, 0] width 0 height 0
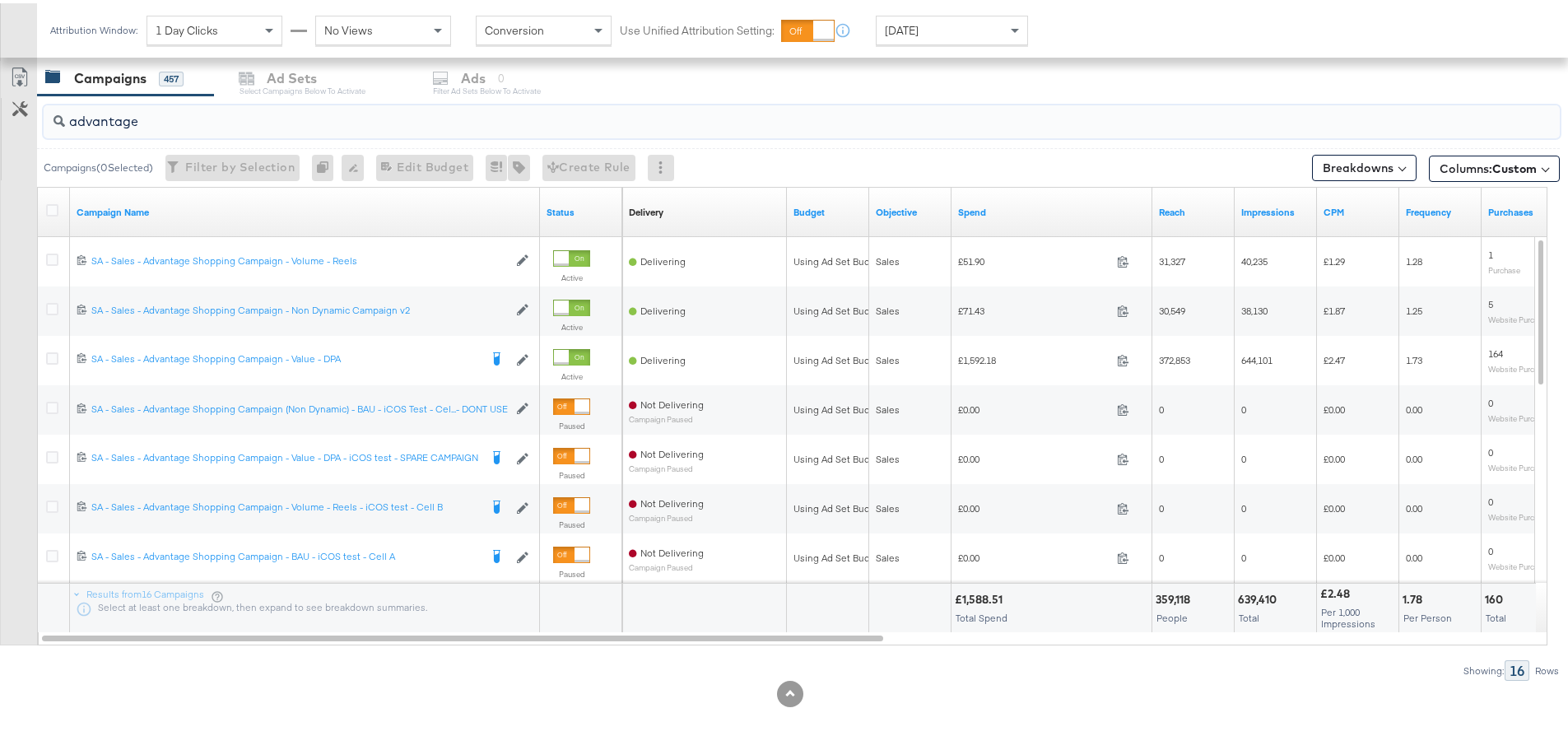
drag, startPoint x: 157, startPoint y: 115, endPoint x: 6, endPoint y: 129, distance: 151.6
click at [6, 129] on div "advantage Campaigns ( 0 Selected) Filter by Selection Filter 0 campaigns 0 Rena…" at bounding box center [780, 384] width 1560 height 585
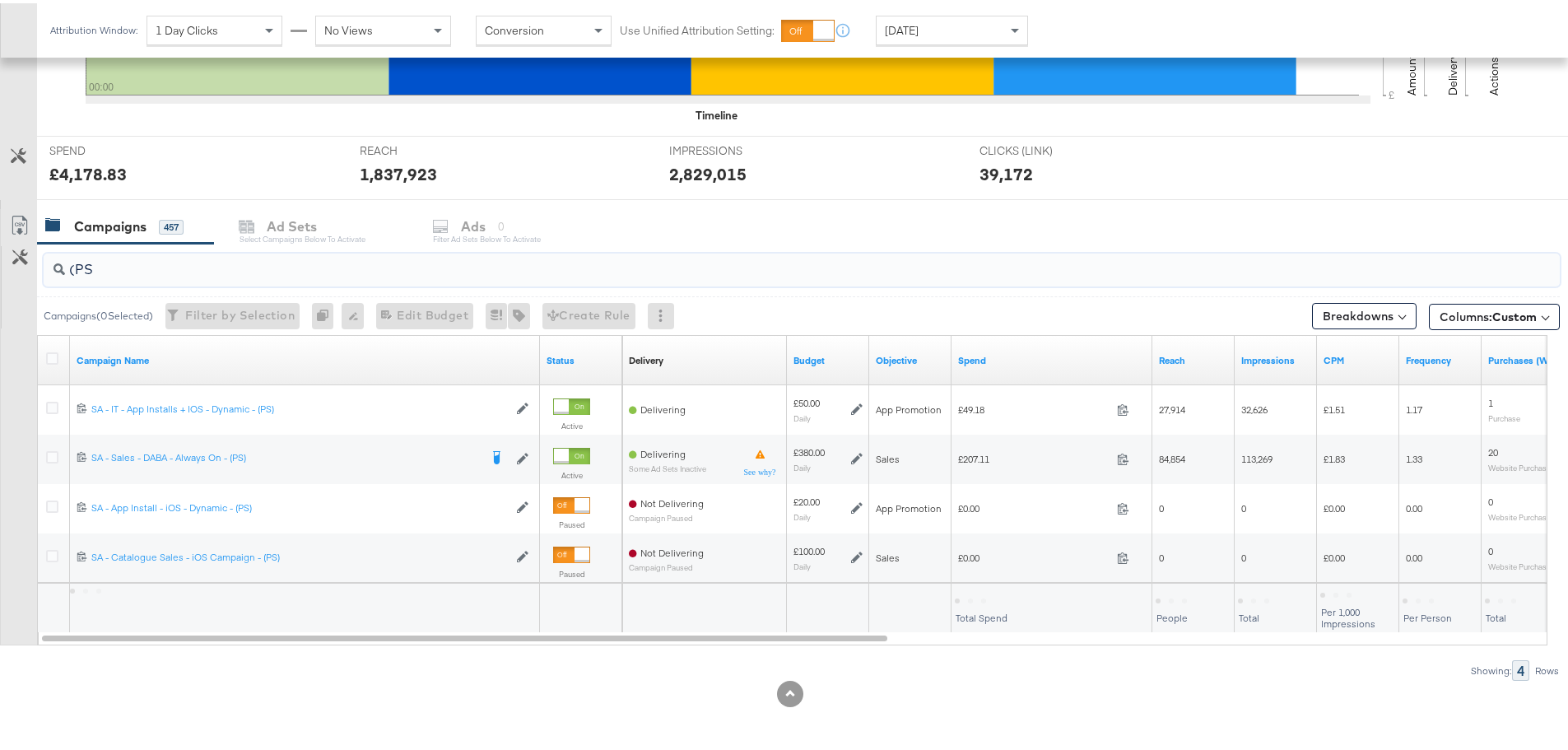
type input "(PS)"
drag, startPoint x: 129, startPoint y: 275, endPoint x: 27, endPoint y: 270, distance: 102.1
click at [27, 270] on div "(PS) Campaigns ( 0 Selected) Filter by Selection Filter 0 campaigns 0 Rename 0 …" at bounding box center [780, 459] width 1560 height 437
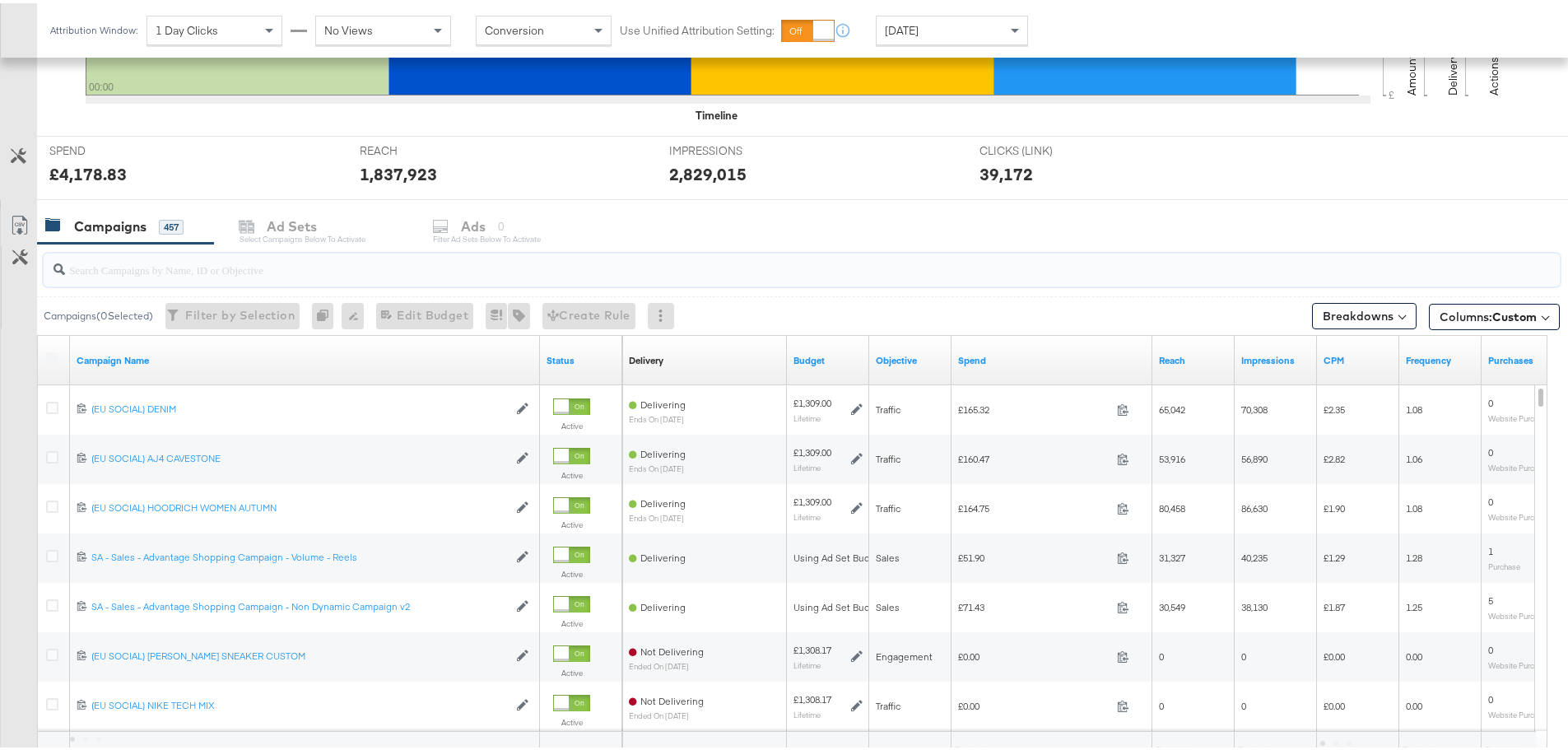
scroll to position [696, 0]
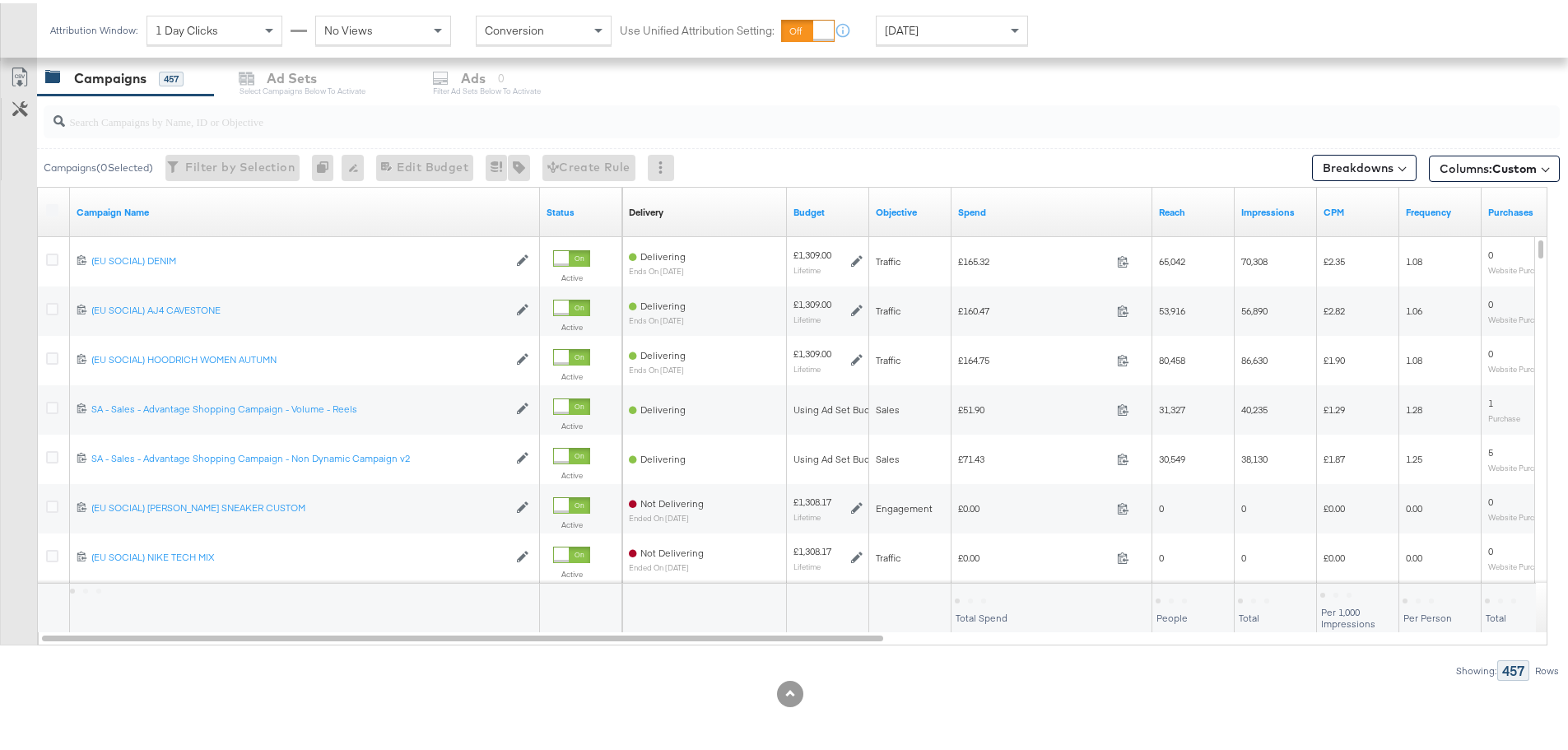
click at [88, 86] on div "Campaigns 457" at bounding box center [125, 75] width 177 height 35
click at [139, 112] on input "search" at bounding box center [743, 111] width 1356 height 32
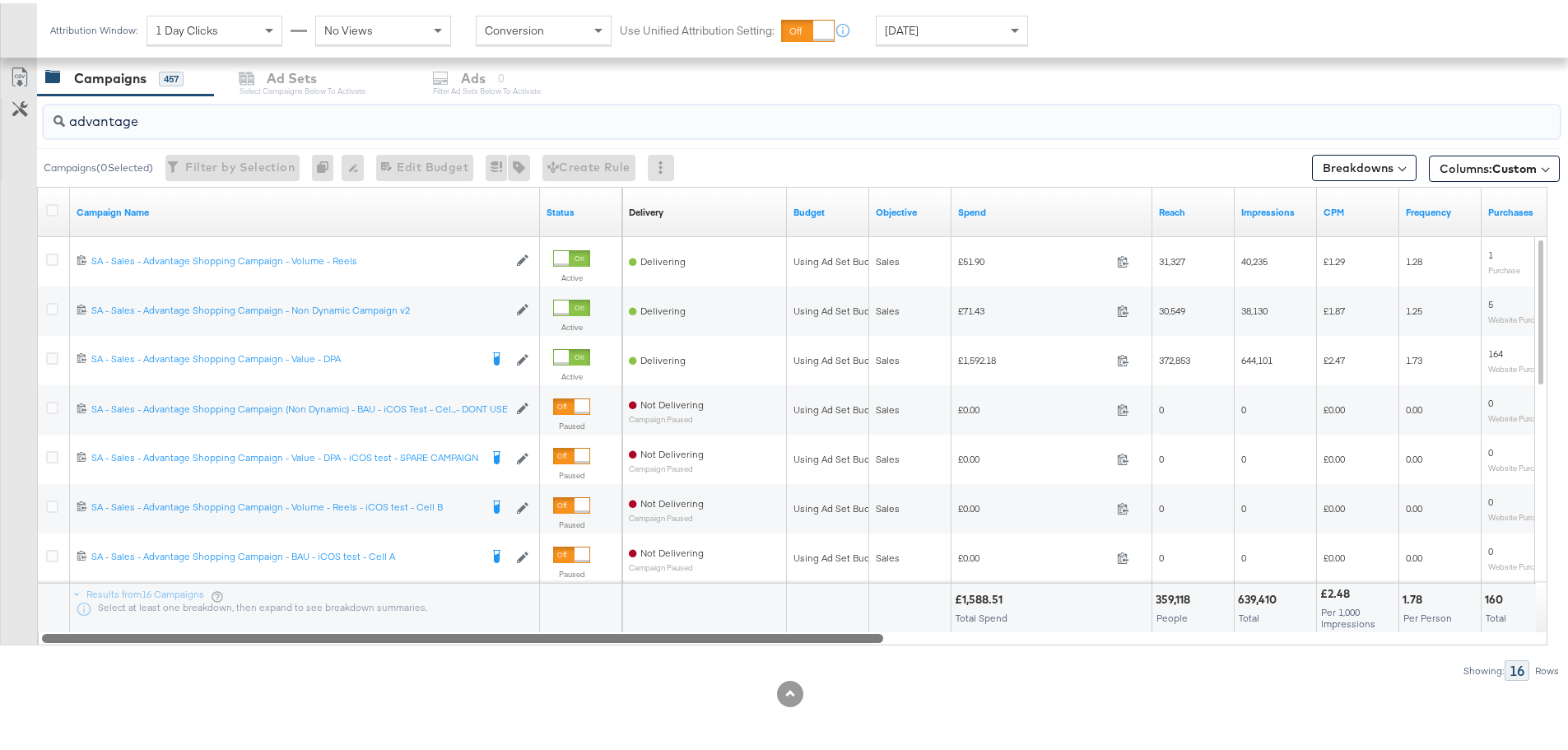
drag, startPoint x: 704, startPoint y: 634, endPoint x: 396, endPoint y: 195, distance: 536.3
click at [508, 625] on div "Campaign Name Status Delivery Sorting Unavailable Budget Objective Spend Reach …" at bounding box center [792, 412] width 1511 height 459
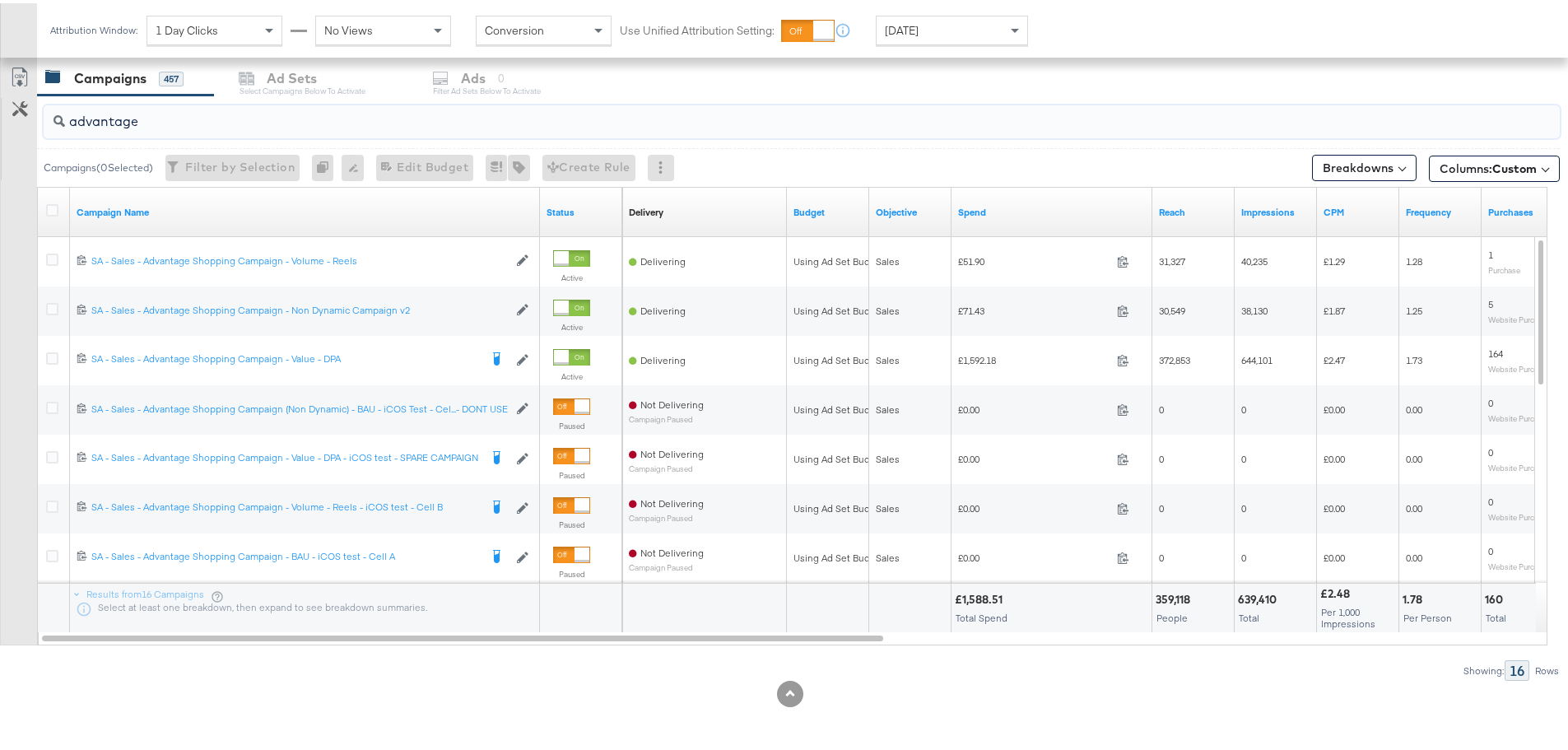
drag, startPoint x: 161, startPoint y: 117, endPoint x: -39, endPoint y: 115, distance: 200.0
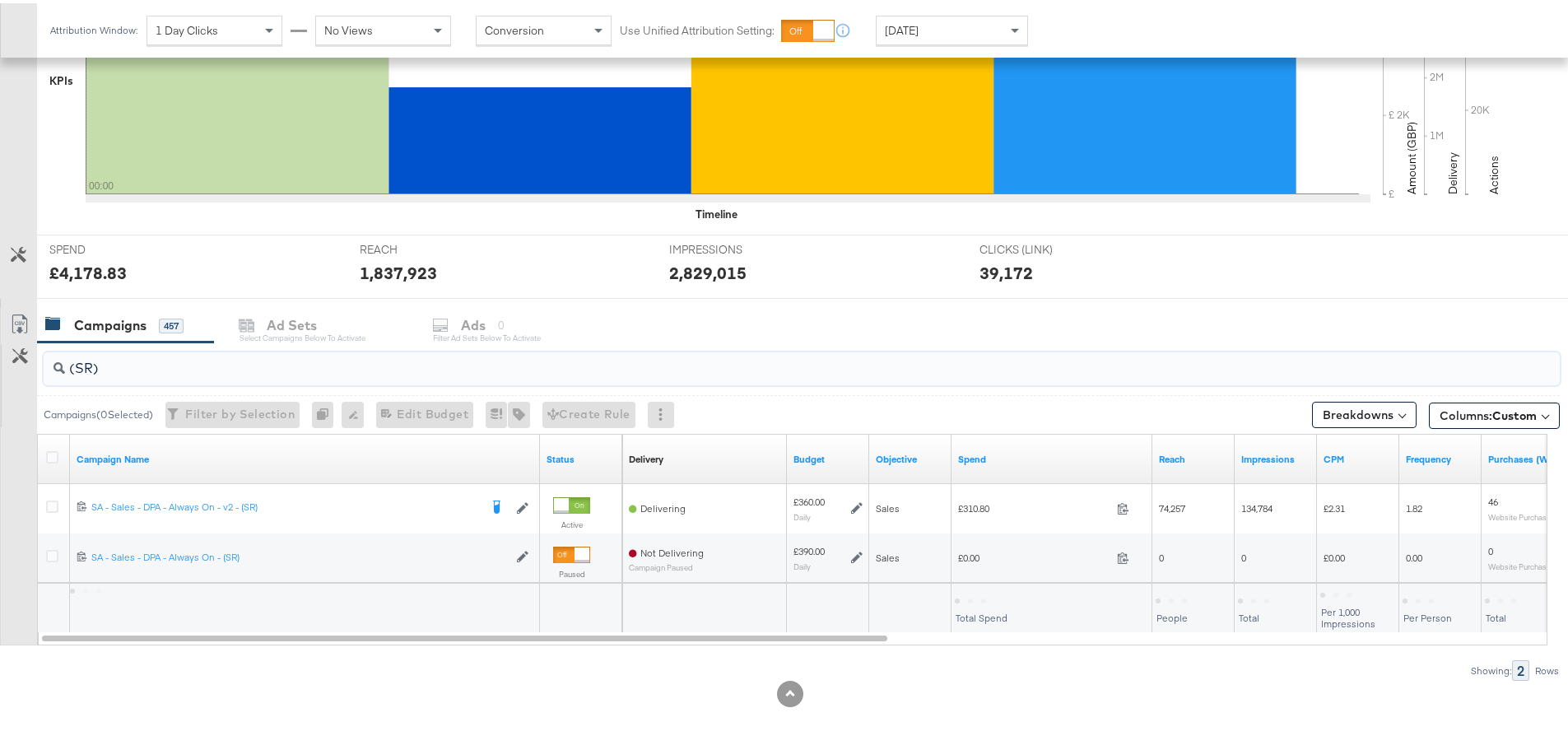
scroll to position [450, 0]
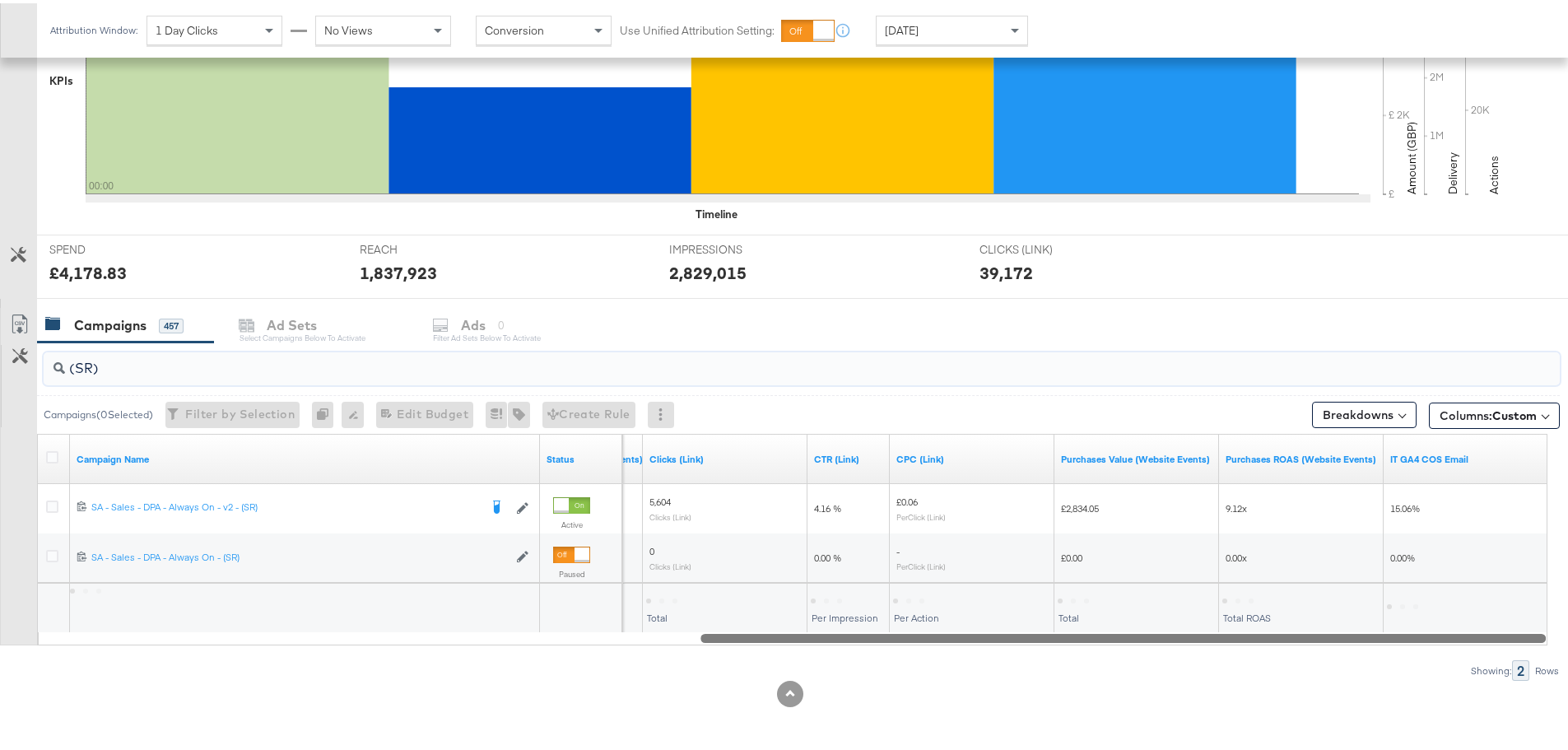
drag, startPoint x: 489, startPoint y: 636, endPoint x: 604, endPoint y: 465, distance: 206.1
click at [1441, 640] on div at bounding box center [1123, 634] width 845 height 14
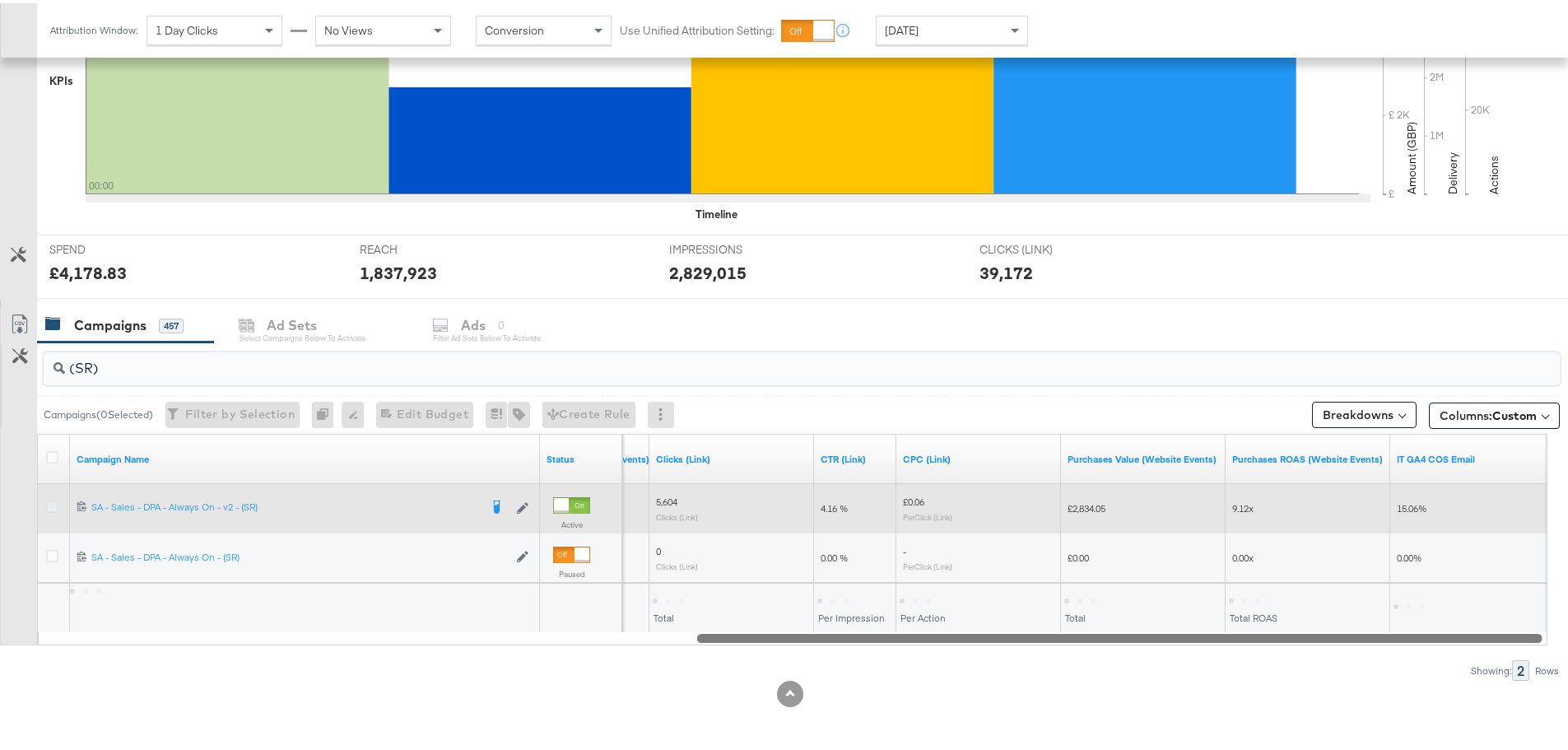
type input "(SR)"
click at [47, 504] on icon at bounding box center [53, 504] width 12 height 12
click at [0, 0] on input "checkbox" at bounding box center [0, 0] width 0 height 0
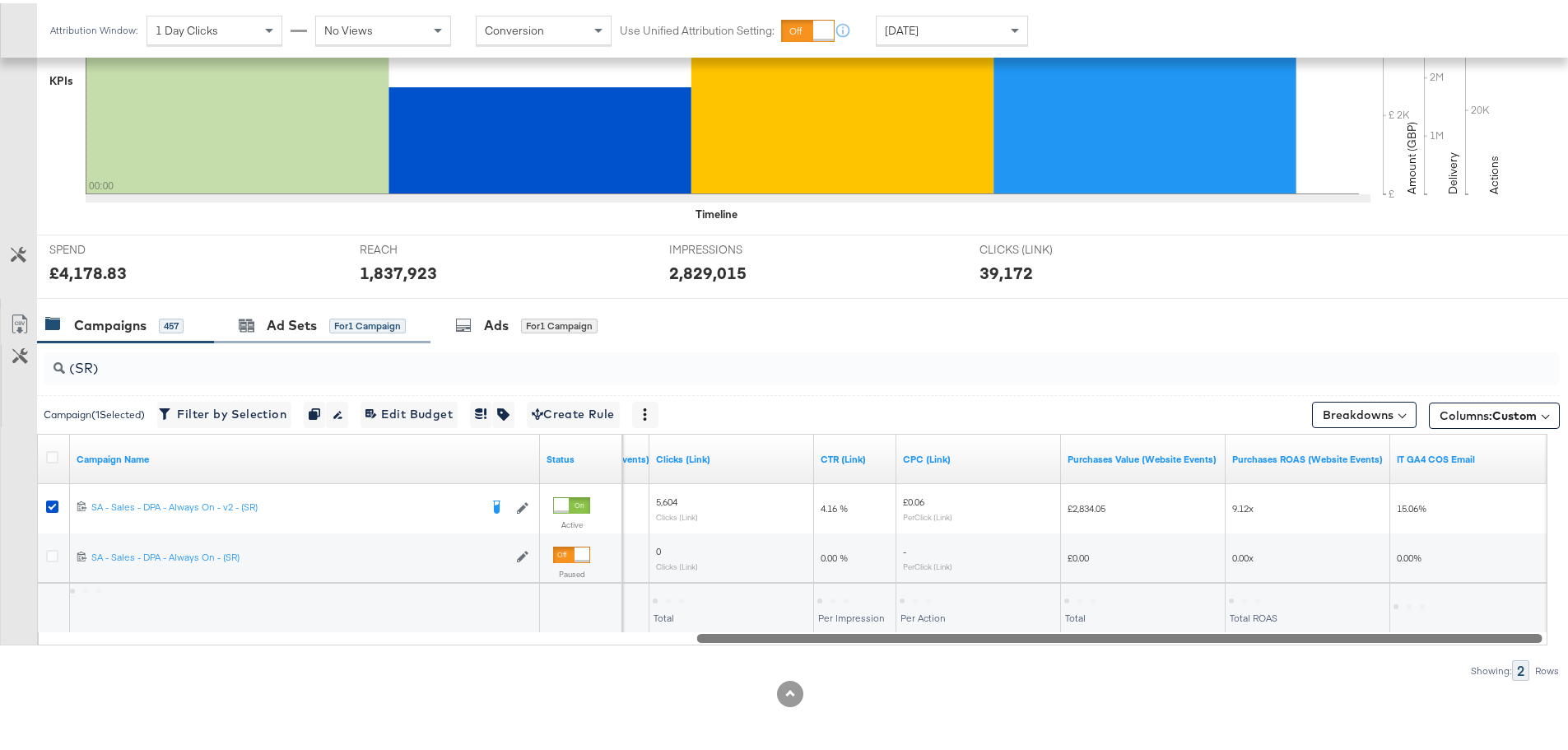
click at [305, 335] on div "Ad Sets for 1 Campaign" at bounding box center [322, 322] width 217 height 35
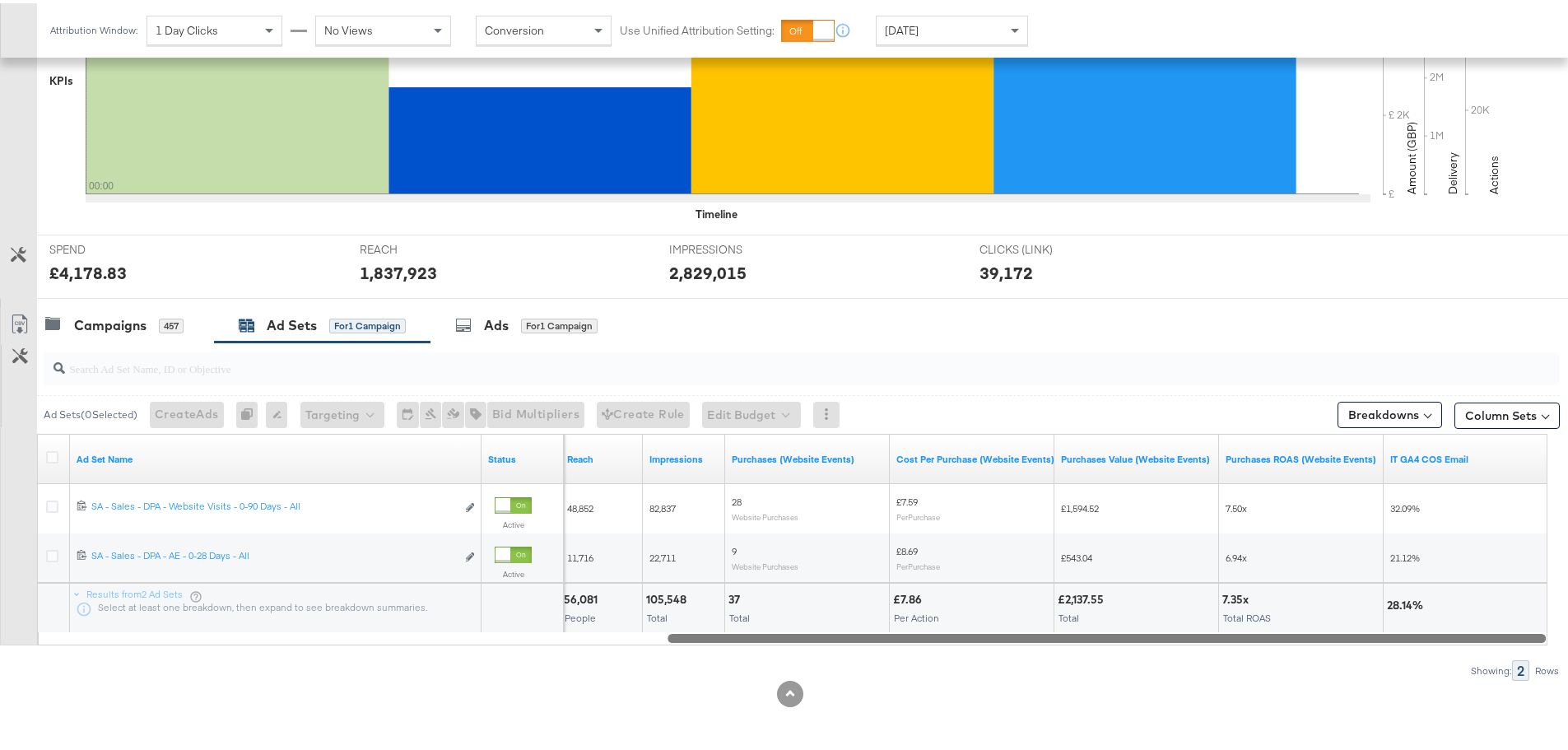
drag, startPoint x: 589, startPoint y: 639, endPoint x: 1579, endPoint y: 675, distance: 990.7
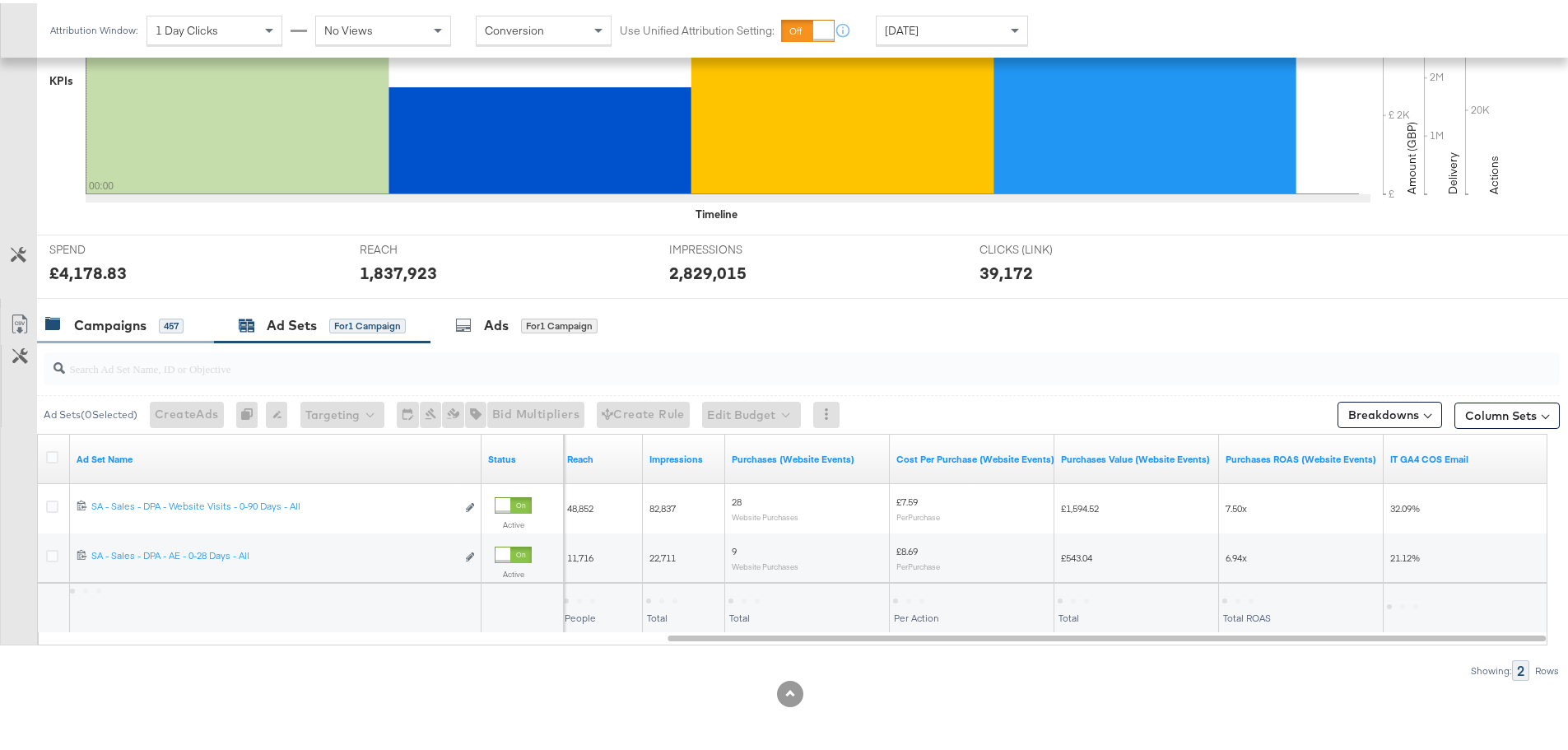
click at [88, 317] on div "Campaigns" at bounding box center [110, 323] width 73 height 19
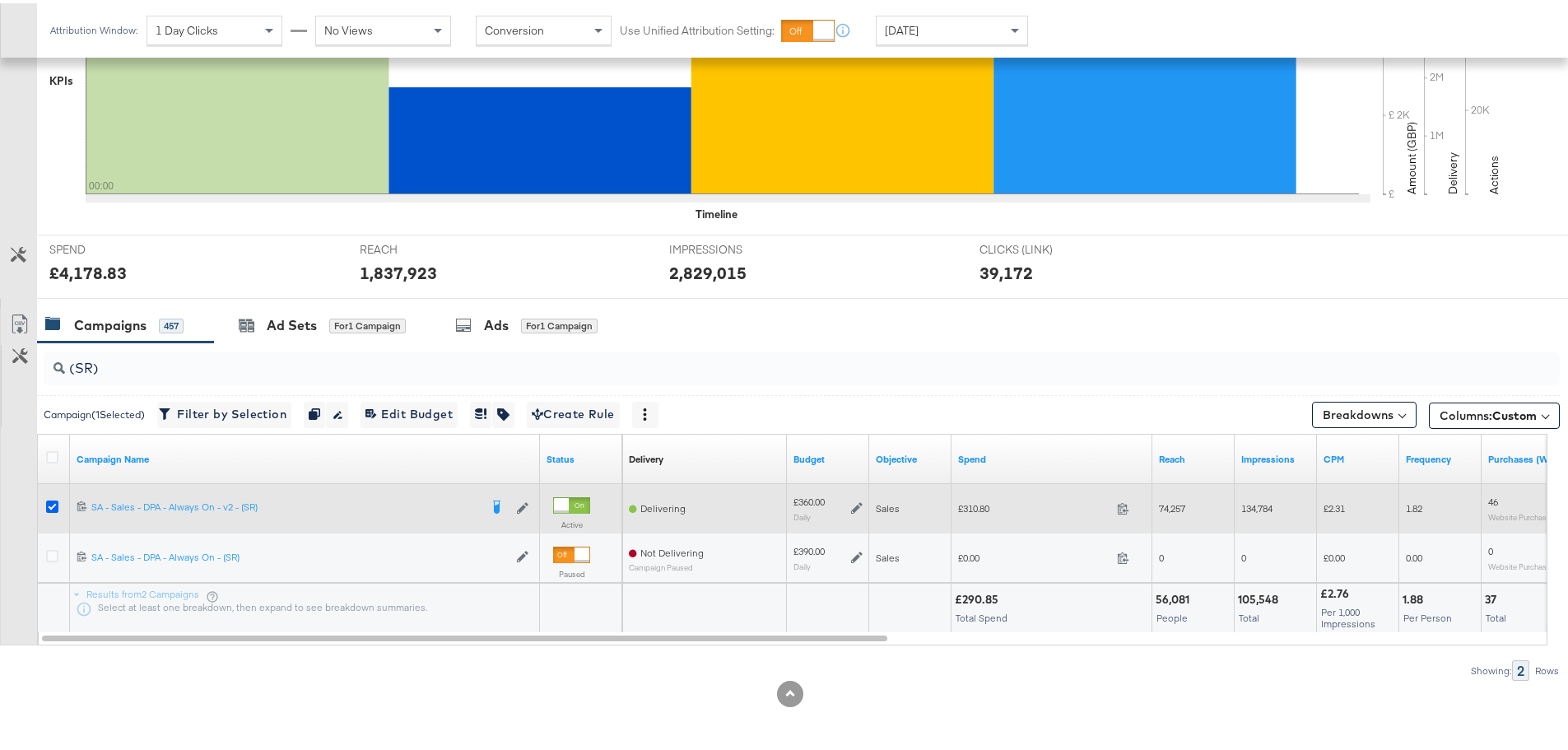
click at [55, 501] on icon at bounding box center [53, 504] width 12 height 12
click at [0, 0] on input "checkbox" at bounding box center [0, 0] width 0 height 0
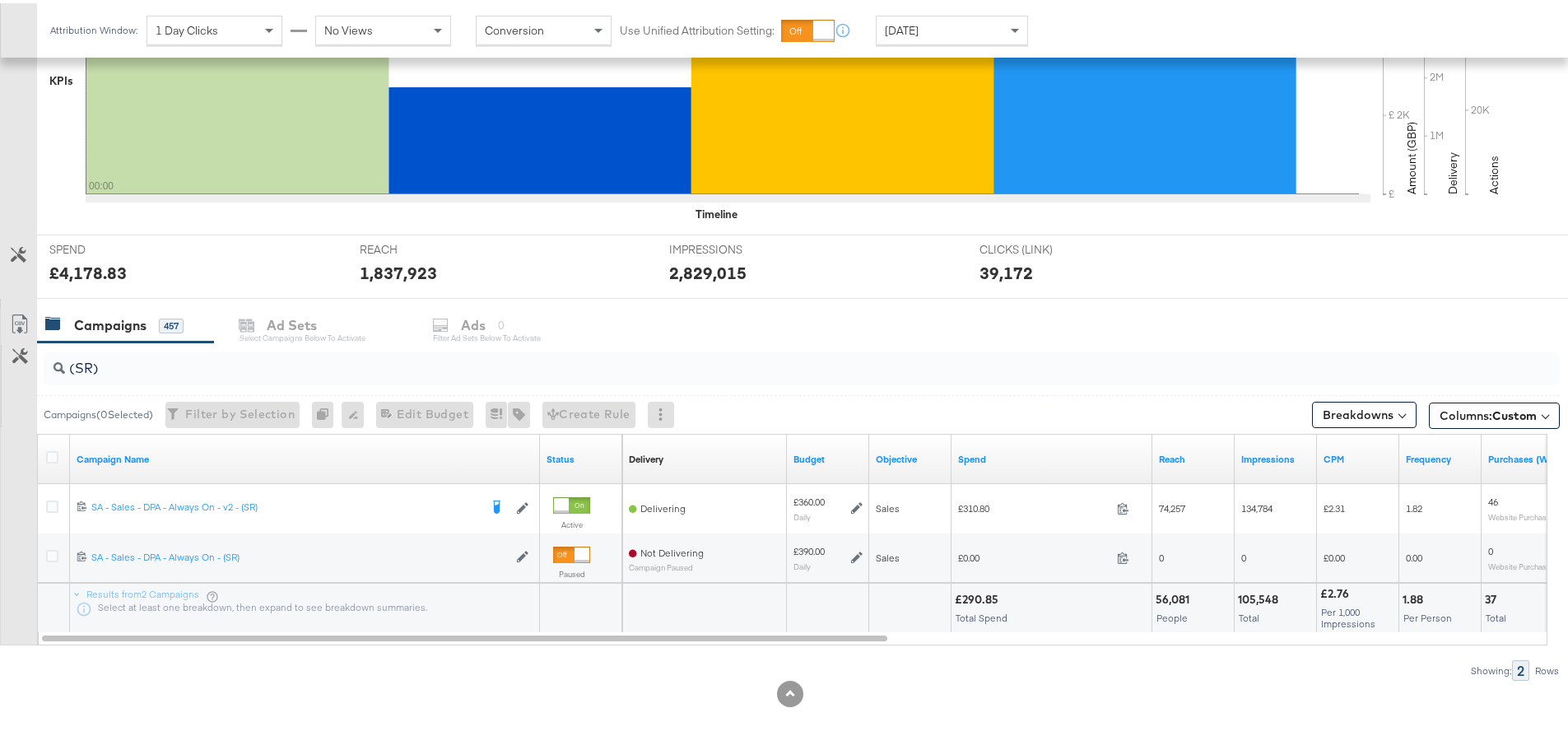
scroll to position [446, 0]
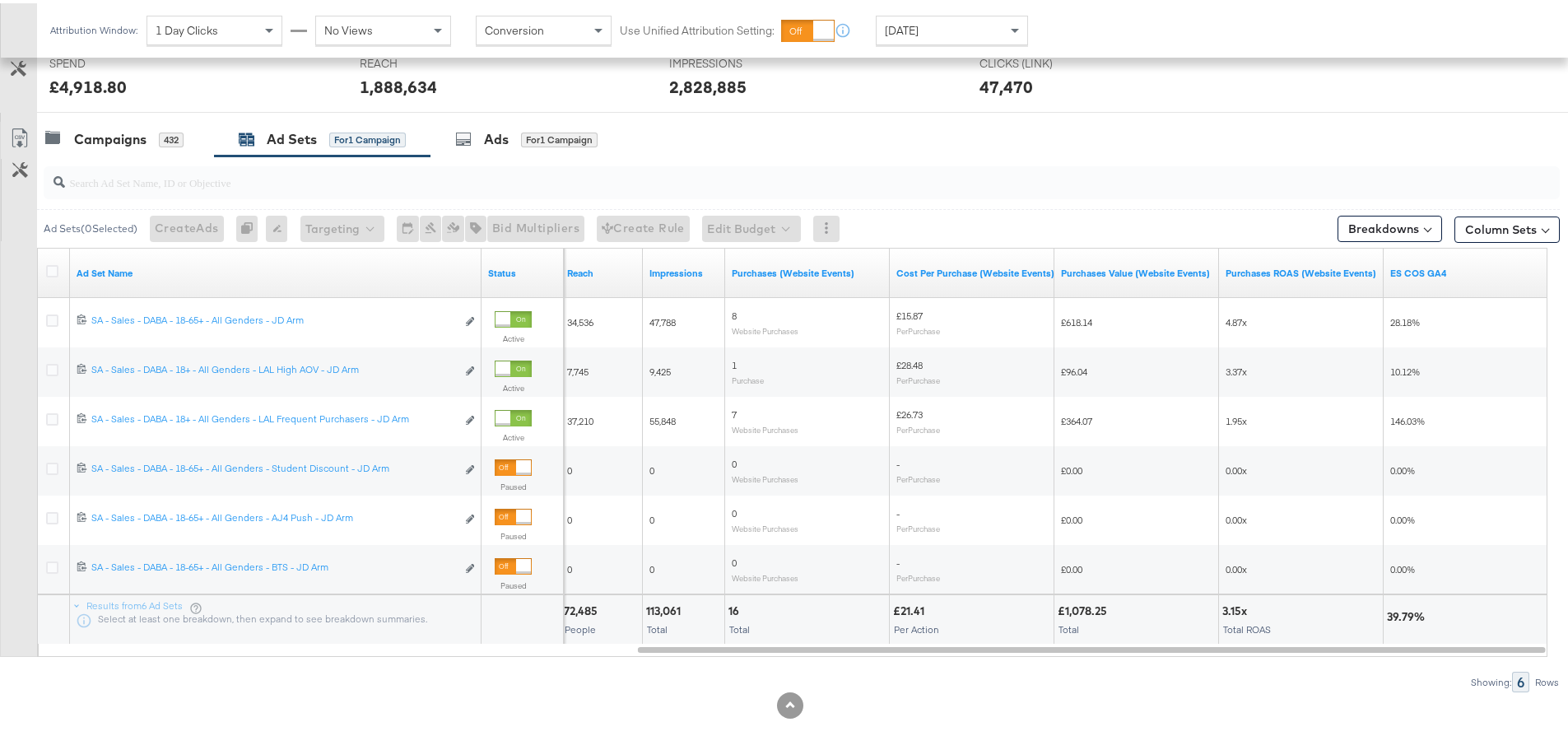
scroll to position [647, 0]
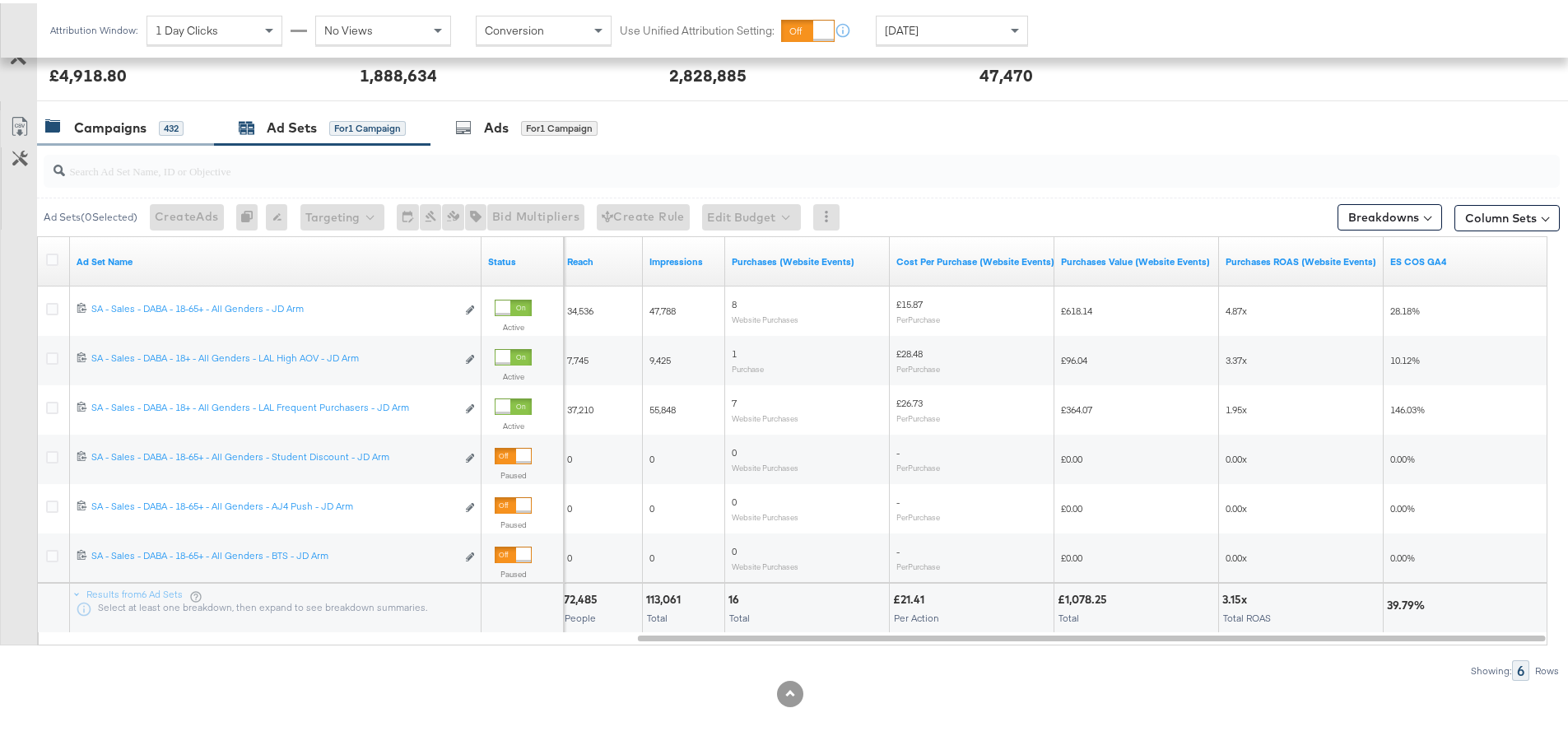
click at [90, 126] on div "Campaigns" at bounding box center [110, 125] width 73 height 19
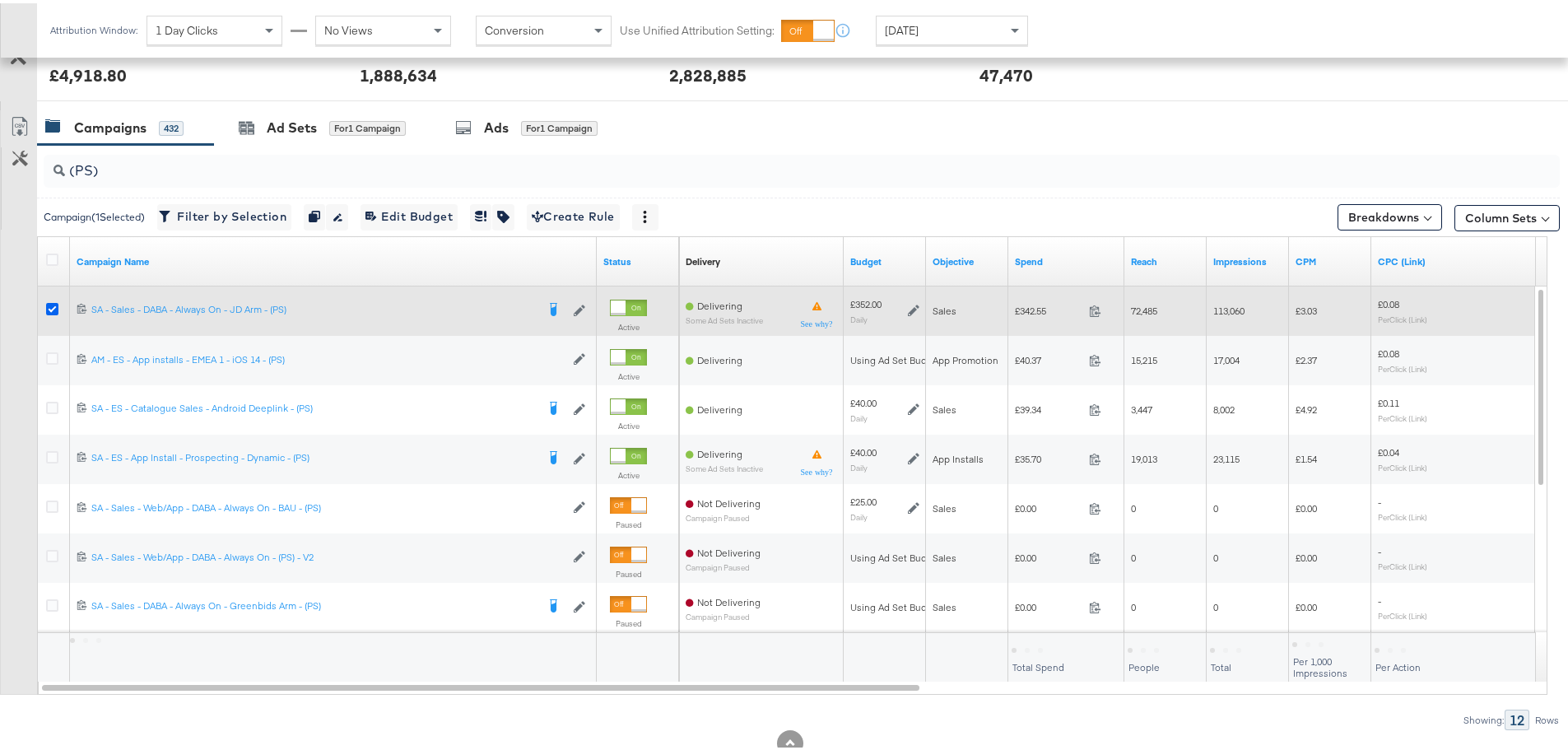
click at [48, 303] on icon at bounding box center [53, 306] width 12 height 12
click at [0, 0] on input "checkbox" at bounding box center [0, 0] width 0 height 0
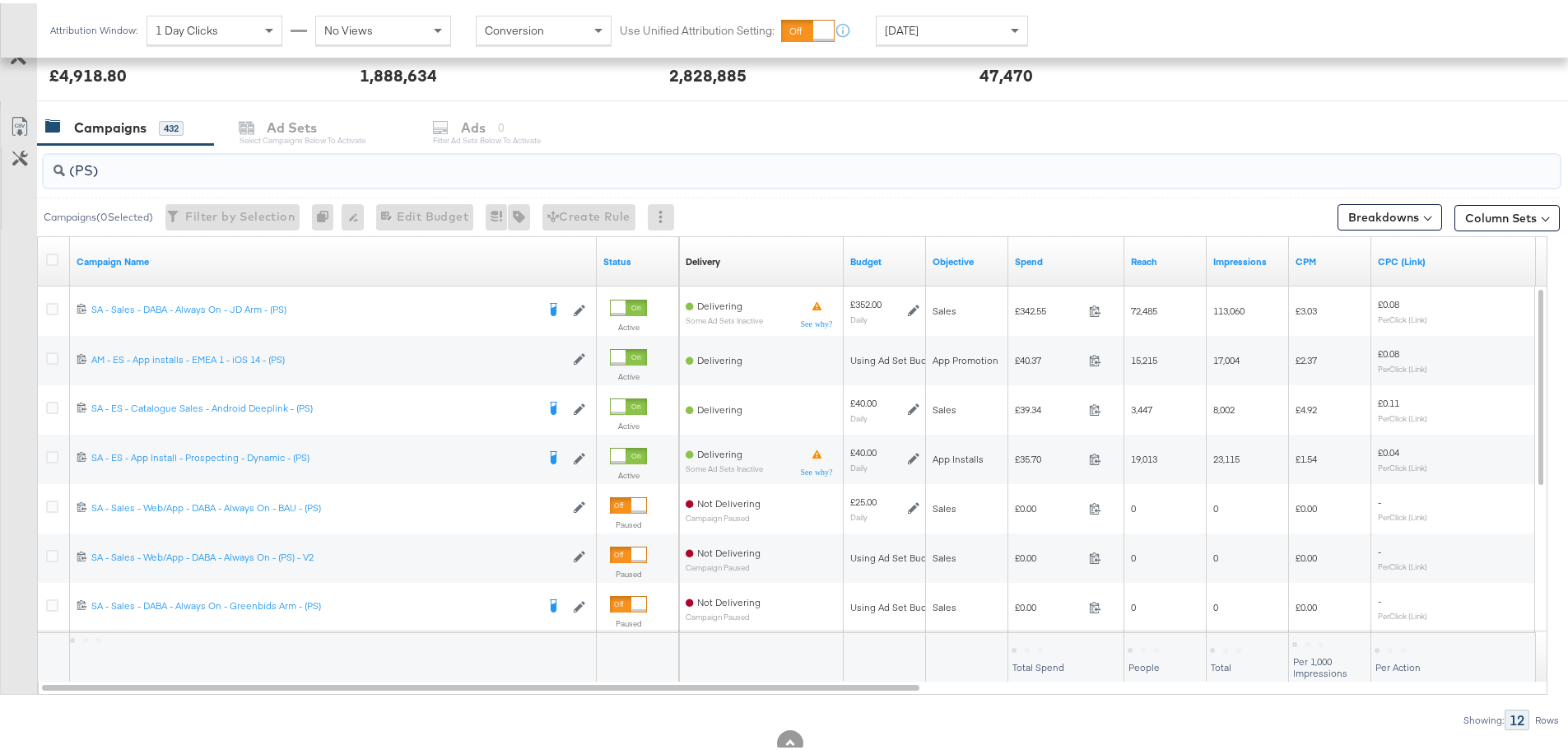
drag, startPoint x: 113, startPoint y: 168, endPoint x: -23, endPoint y: 163, distance: 136.1
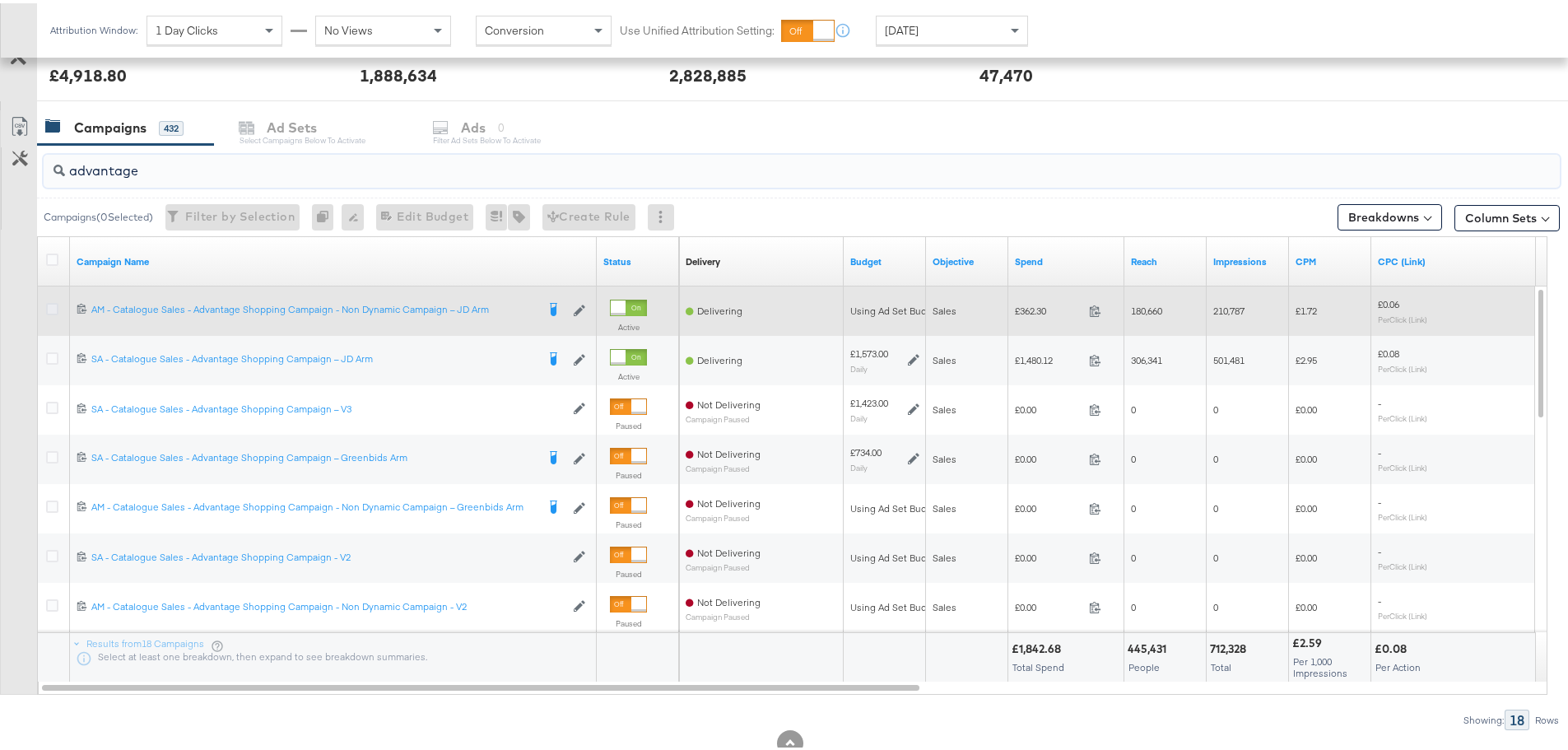
type input "advantage"
click at [54, 309] on icon at bounding box center [53, 306] width 12 height 12
click at [0, 0] on input "checkbox" at bounding box center [0, 0] width 0 height 0
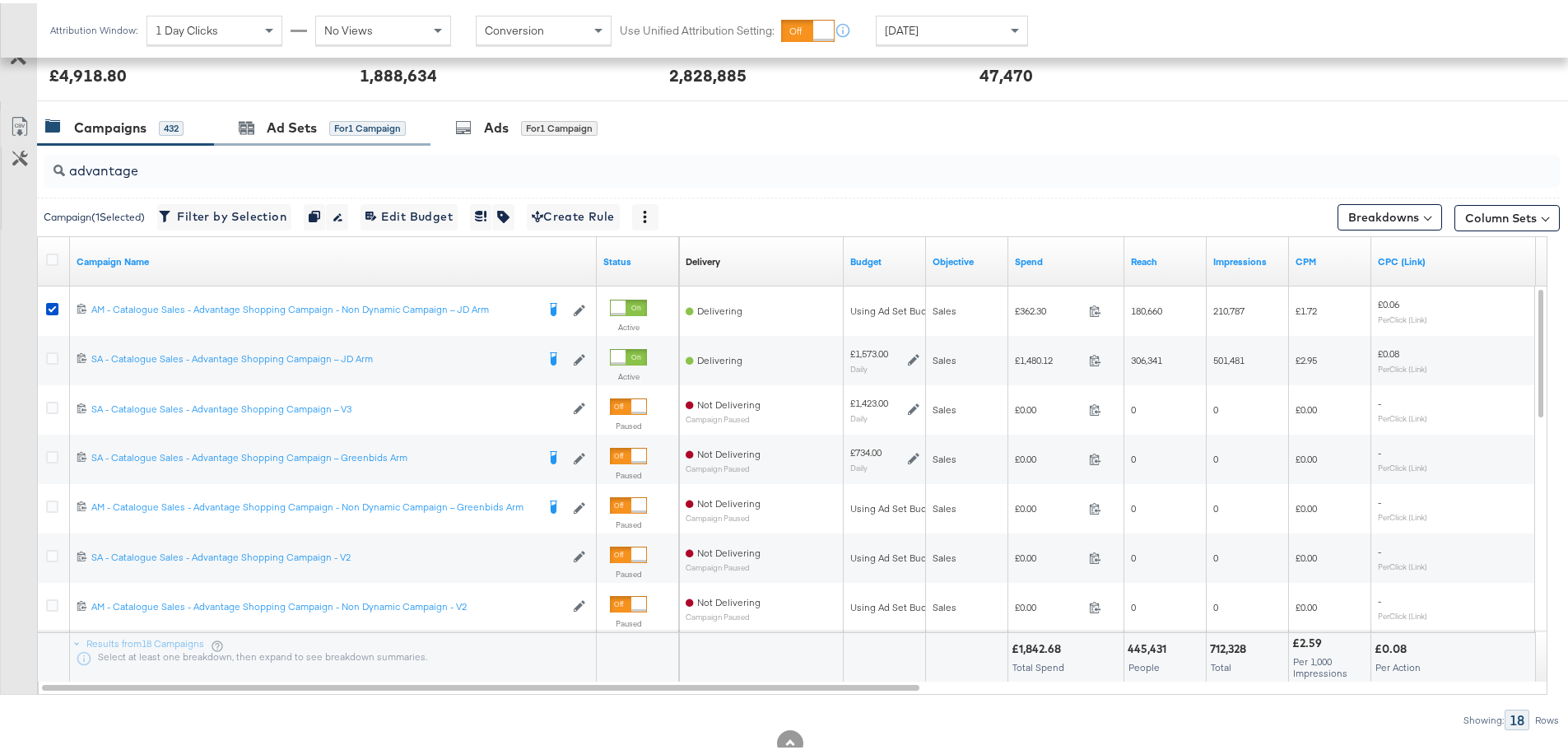
click at [289, 139] on div "Ad Sets for 1 Campaign" at bounding box center [322, 125] width 217 height 35
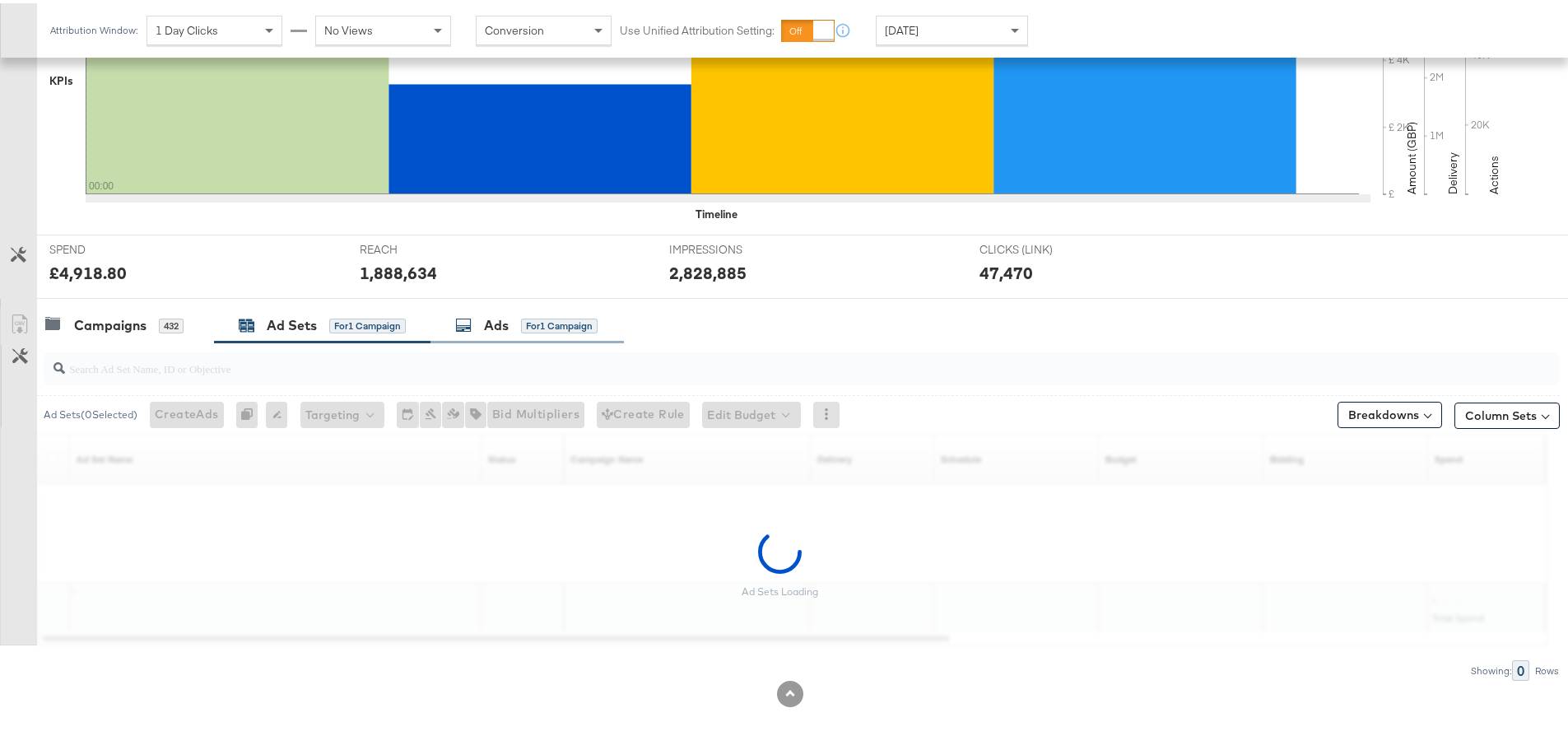
click at [520, 119] on rect at bounding box center [539, 137] width 303 height 111
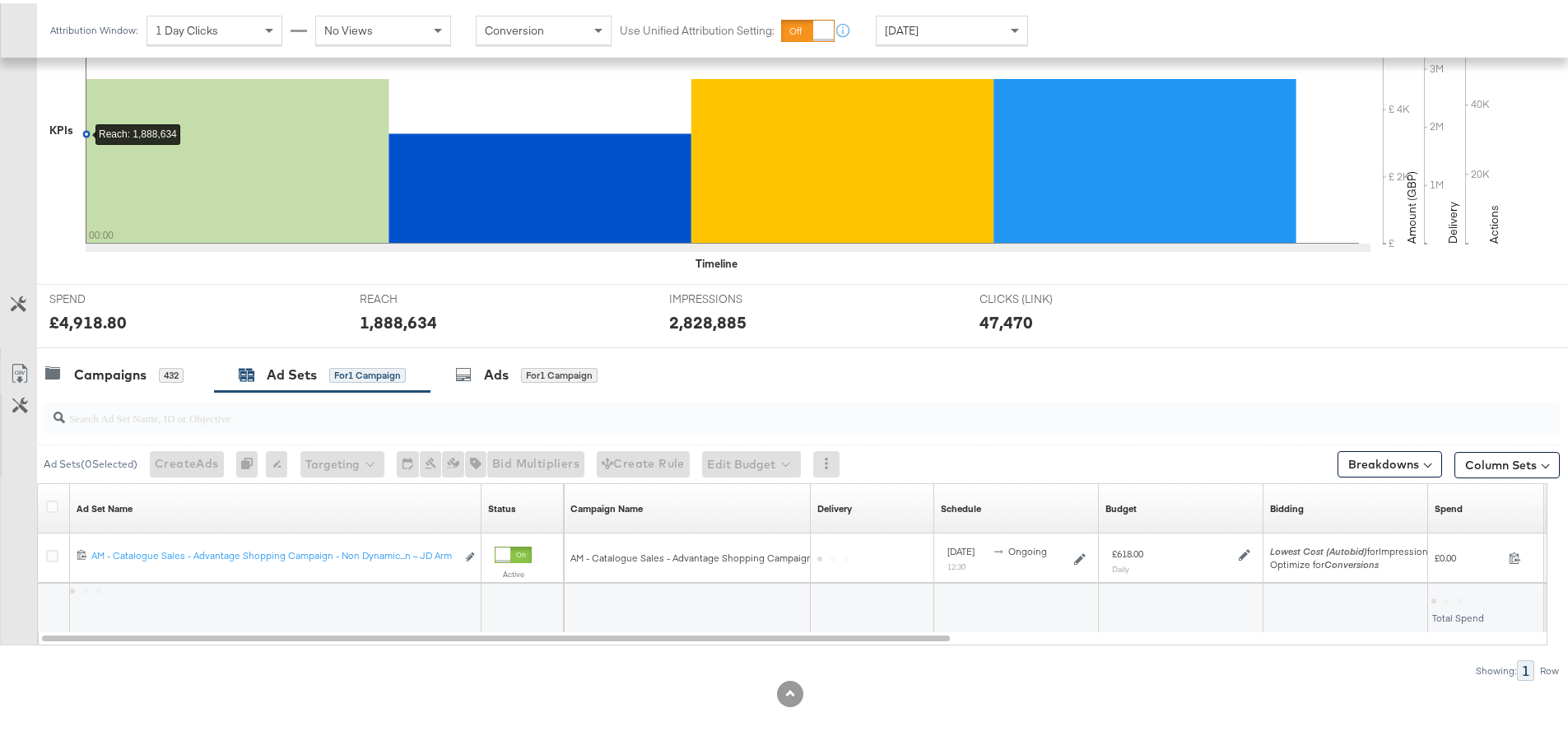
scroll to position [400, 0]
click at [503, 383] on div "Ads for 1 Campaign" at bounding box center [527, 372] width 194 height 35
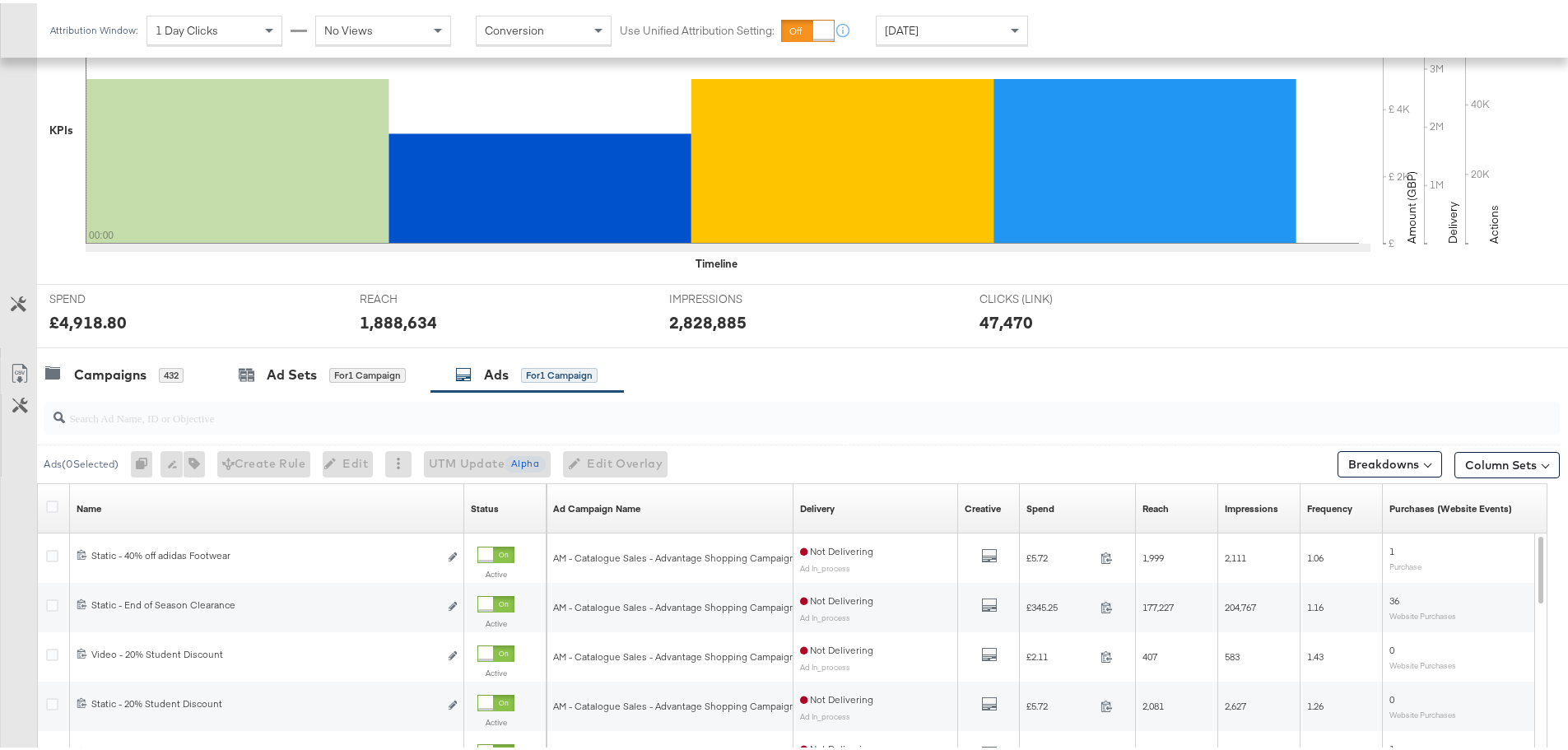
scroll to position [647, 0]
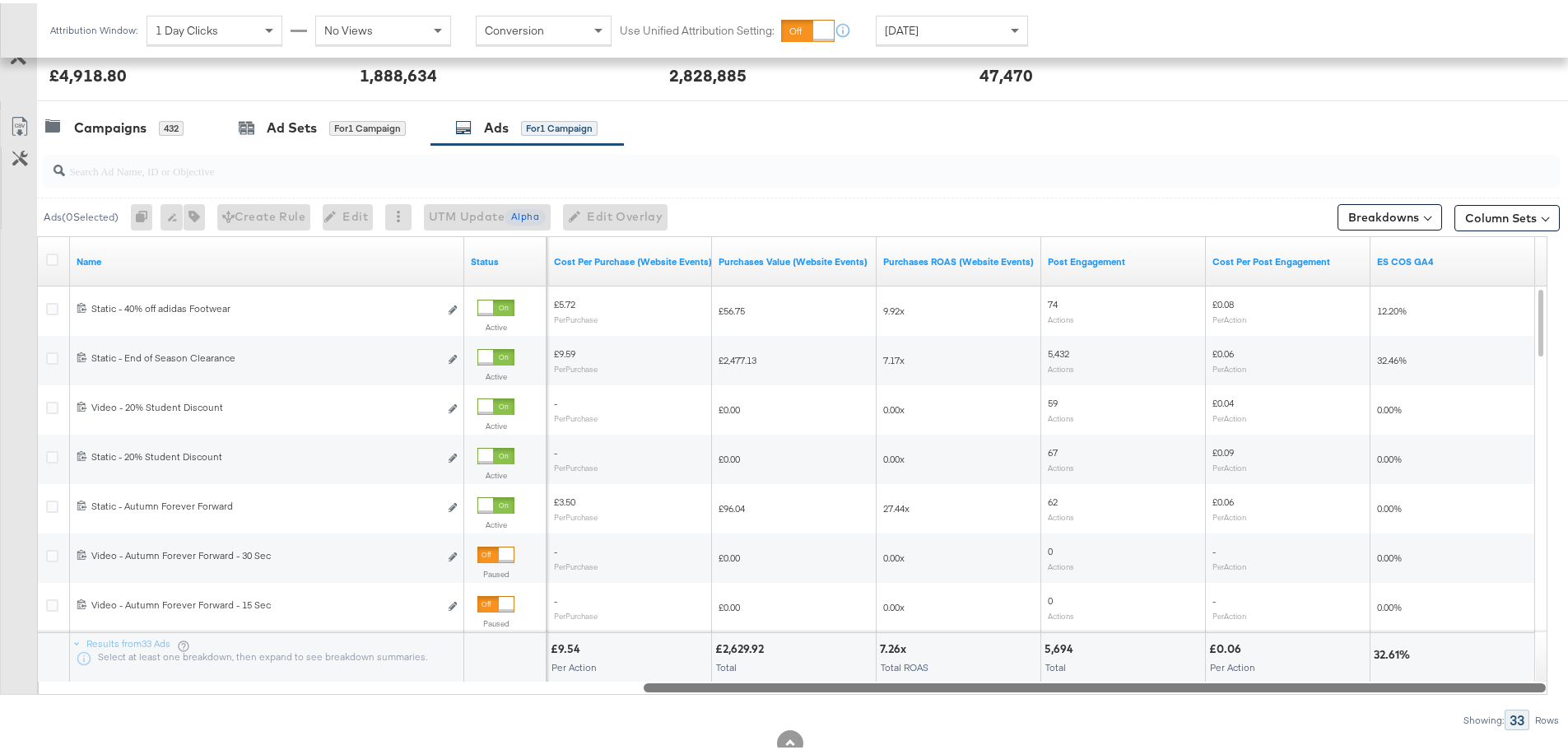
drag, startPoint x: 417, startPoint y: 683, endPoint x: 1406, endPoint y: 689, distance: 989.0
click at [1406, 689] on div at bounding box center [1094, 684] width 902 height 14
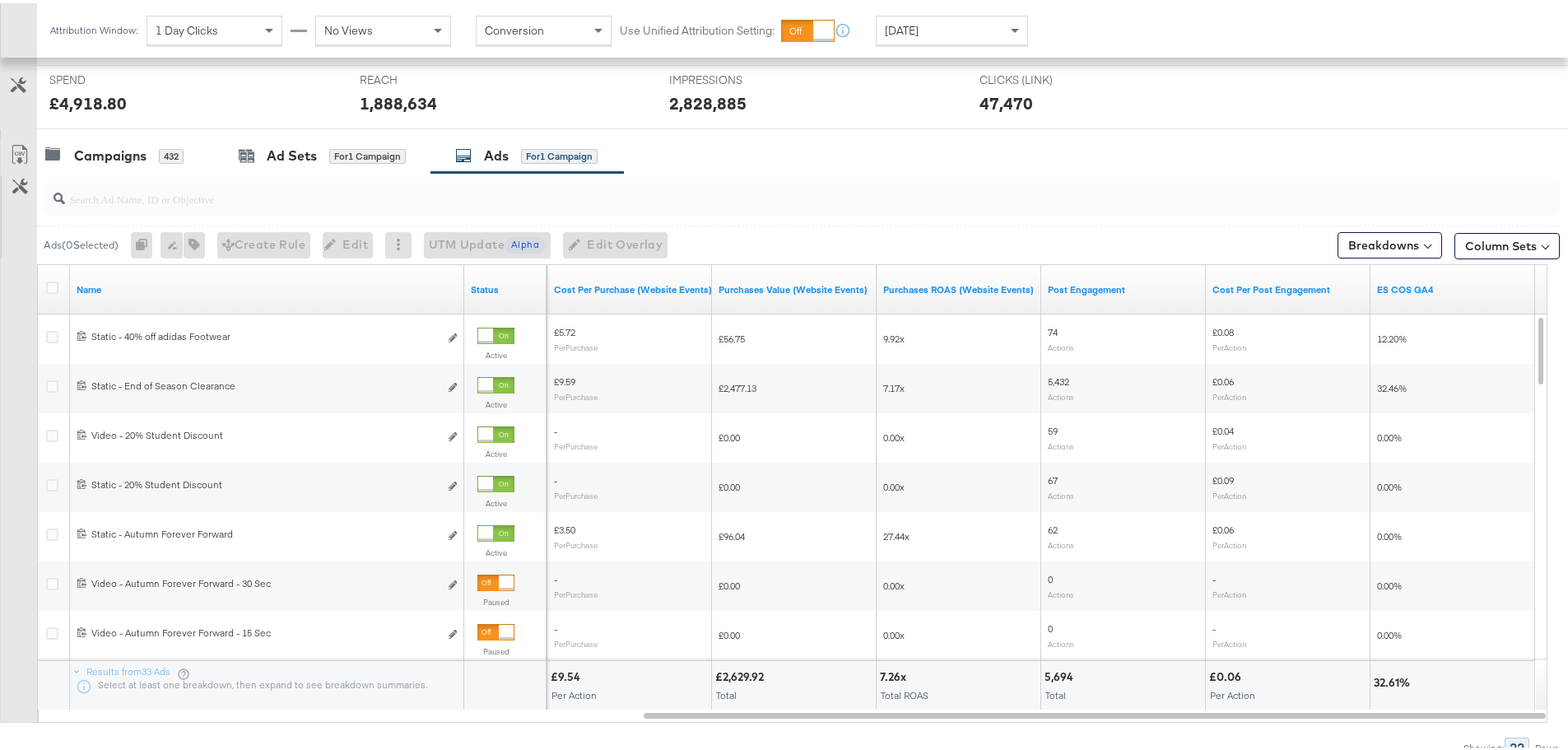
scroll to position [696, 0]
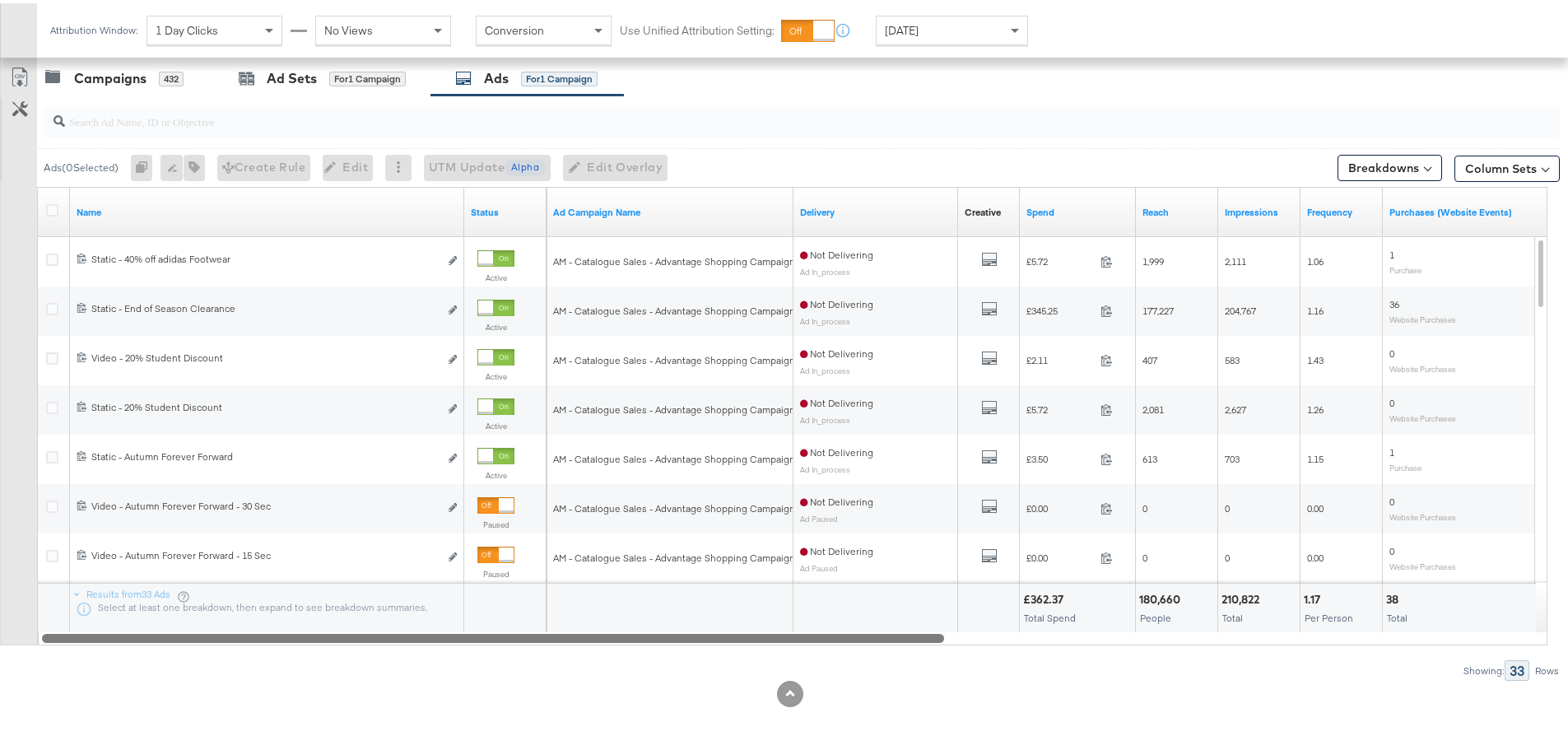
drag, startPoint x: 706, startPoint y: 632, endPoint x: 80, endPoint y: 650, distance: 626.3
click at [80, 650] on div "Ads ( 0 Selected) 0 Rename 0 ads Tags for 0 campaigns Create Rule Edit 0 ads Ed…" at bounding box center [780, 384] width 1560 height 585
